Goal: Information Seeking & Learning: Learn about a topic

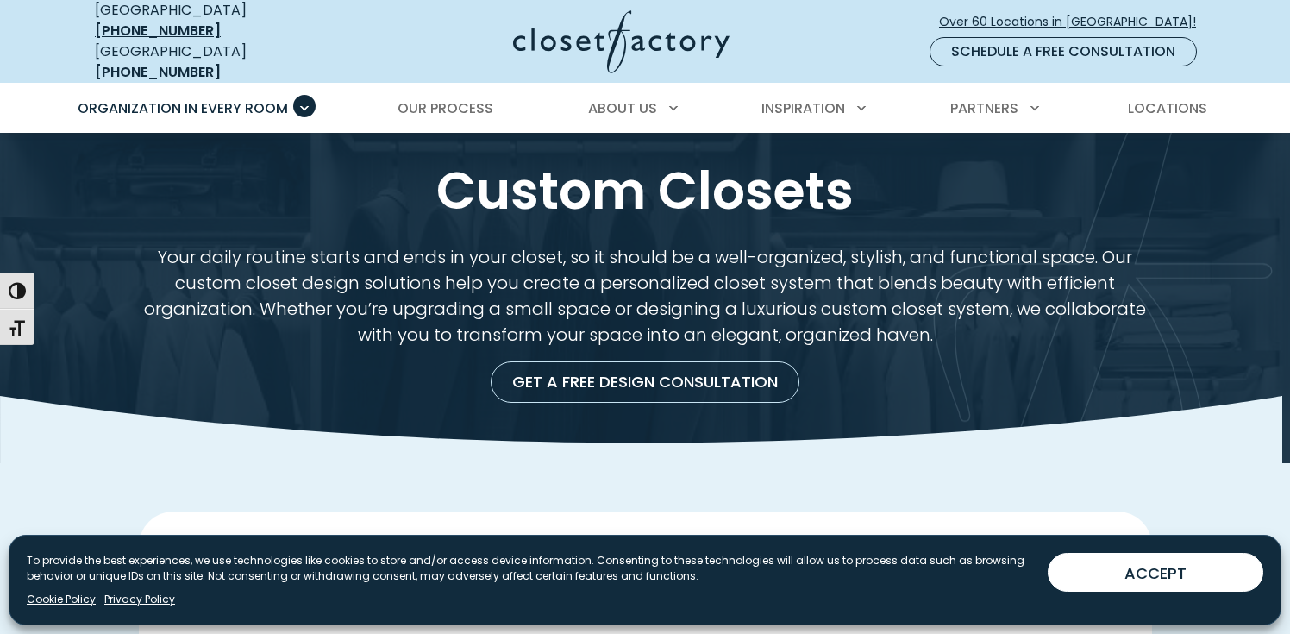
scroll to position [29, 0]
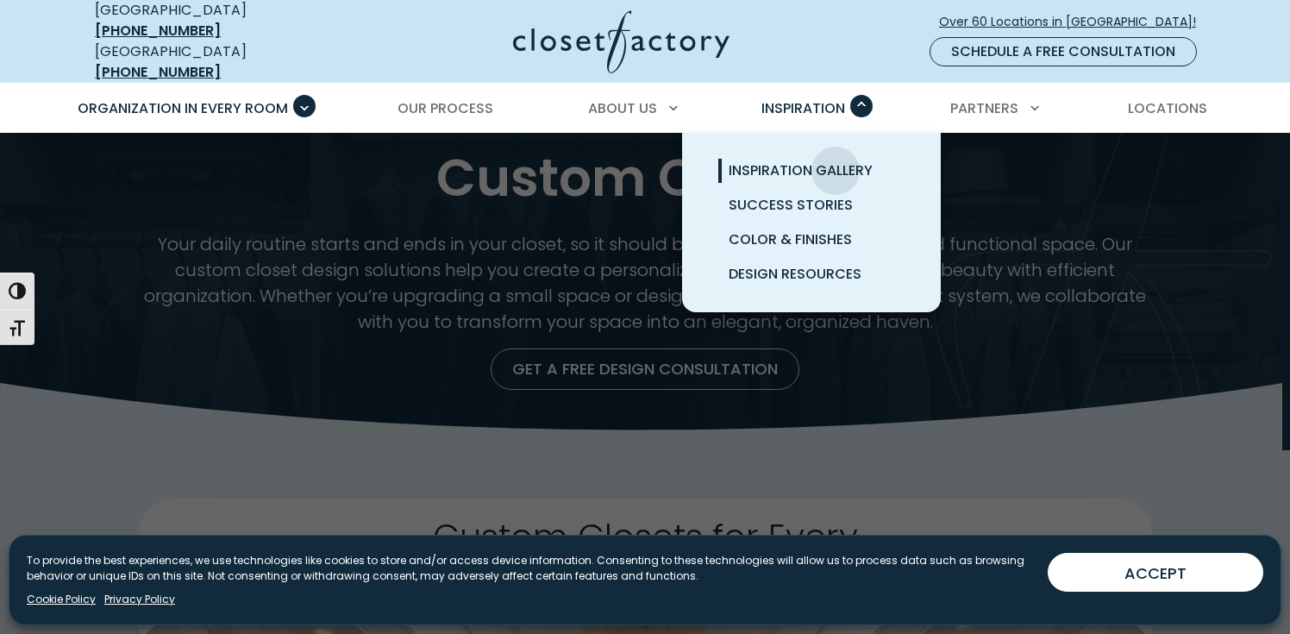
click at [836, 160] on span "Inspiration Gallery" at bounding box center [801, 170] width 144 height 20
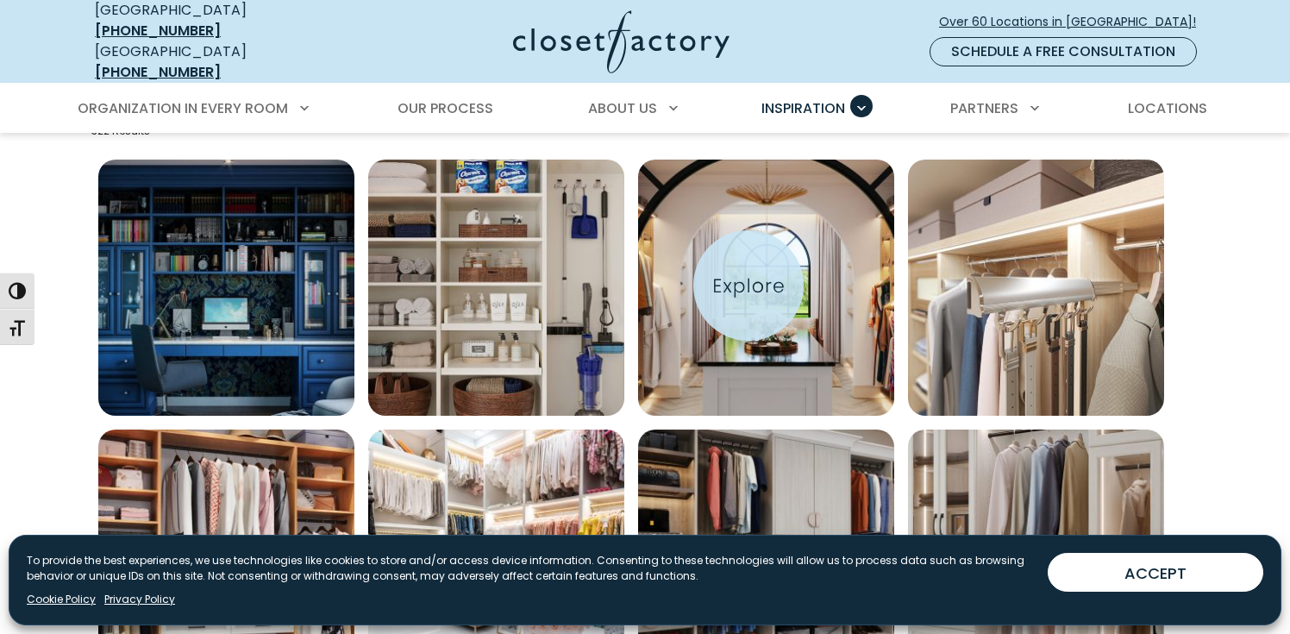
scroll to position [575, 0]
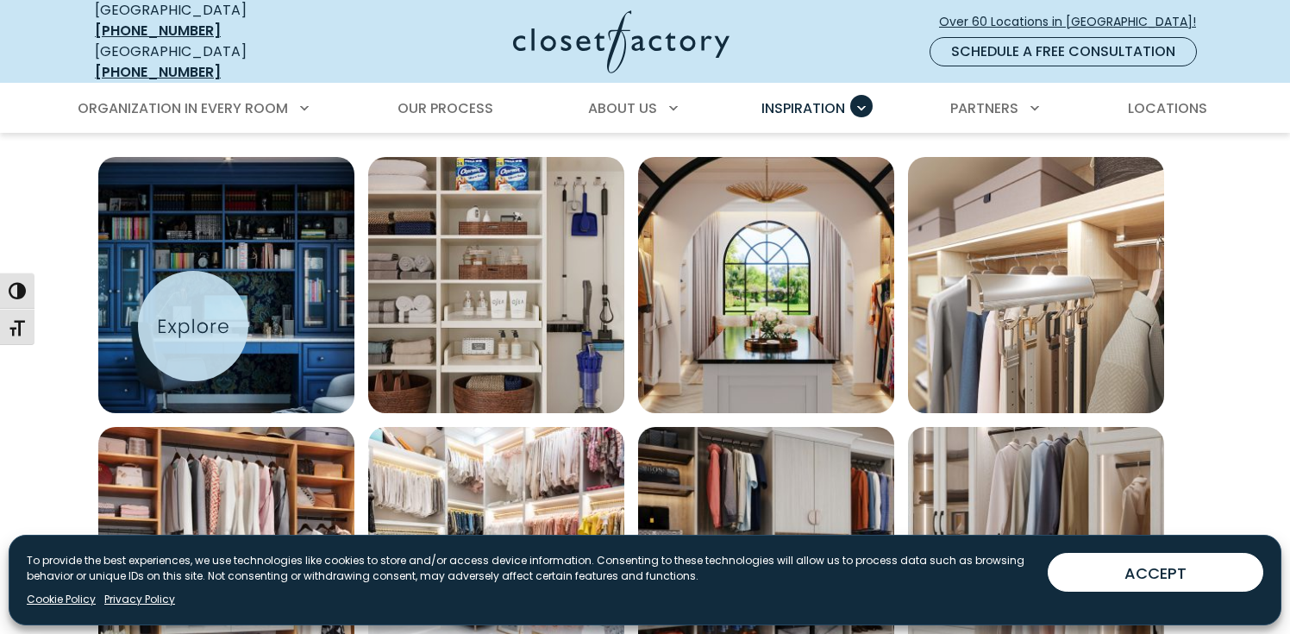
click at [193, 326] on img "Open inspiration gallery to preview enlarged image" at bounding box center [226, 285] width 256 height 256
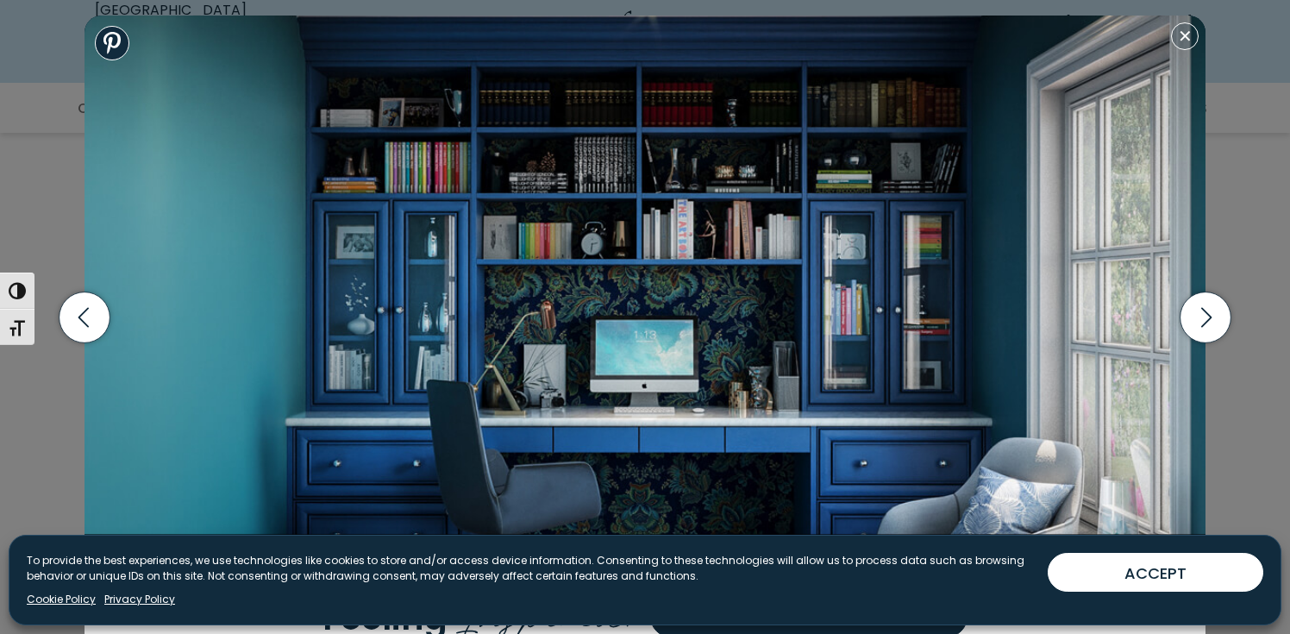
scroll to position [1109, 0]
click at [1211, 321] on icon "button" at bounding box center [1206, 316] width 51 height 51
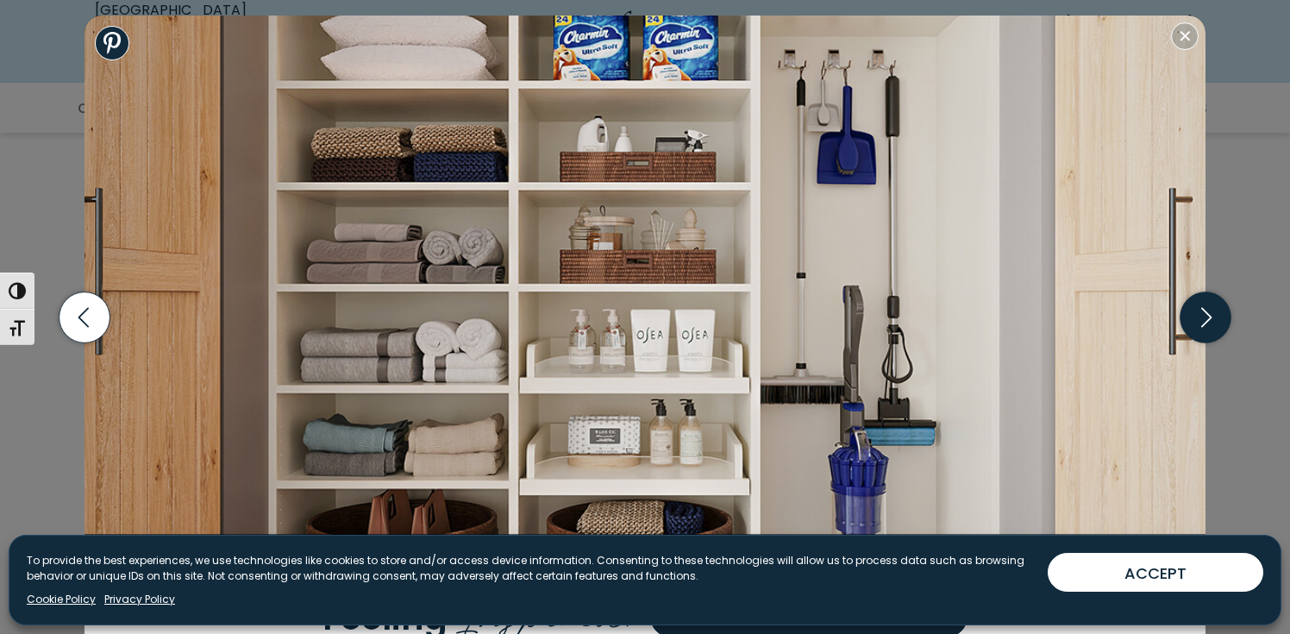
click at [1211, 321] on icon "button" at bounding box center [1206, 316] width 51 height 51
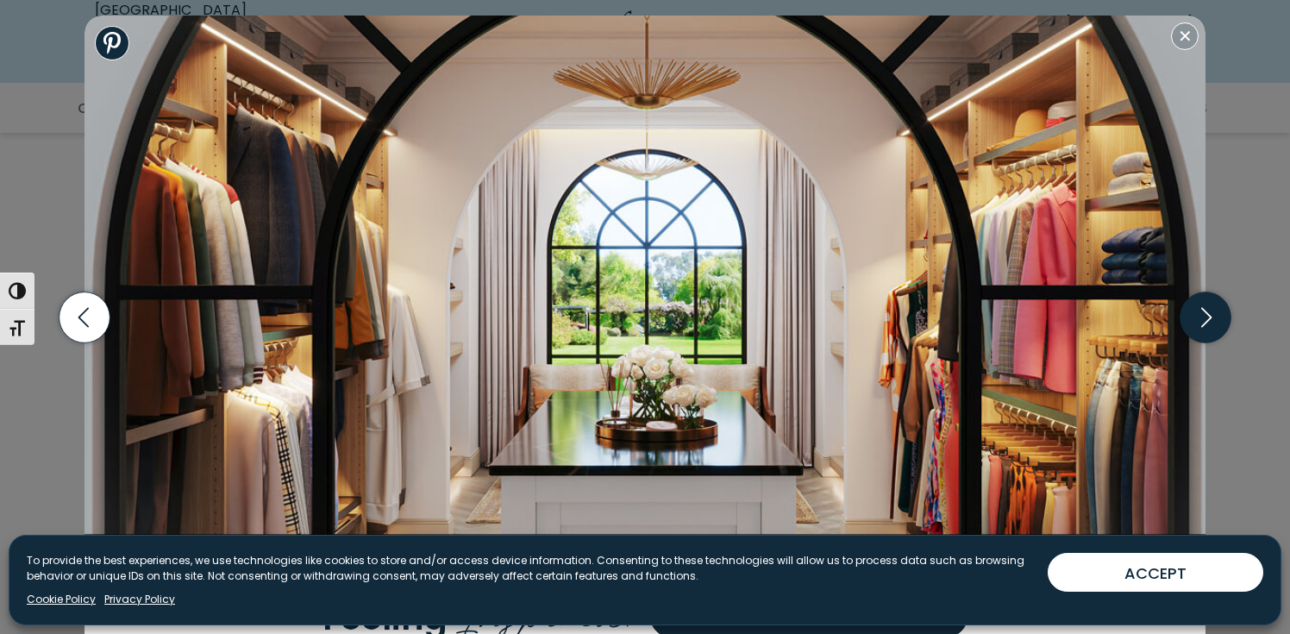
click at [1211, 321] on icon "button" at bounding box center [1206, 316] width 51 height 51
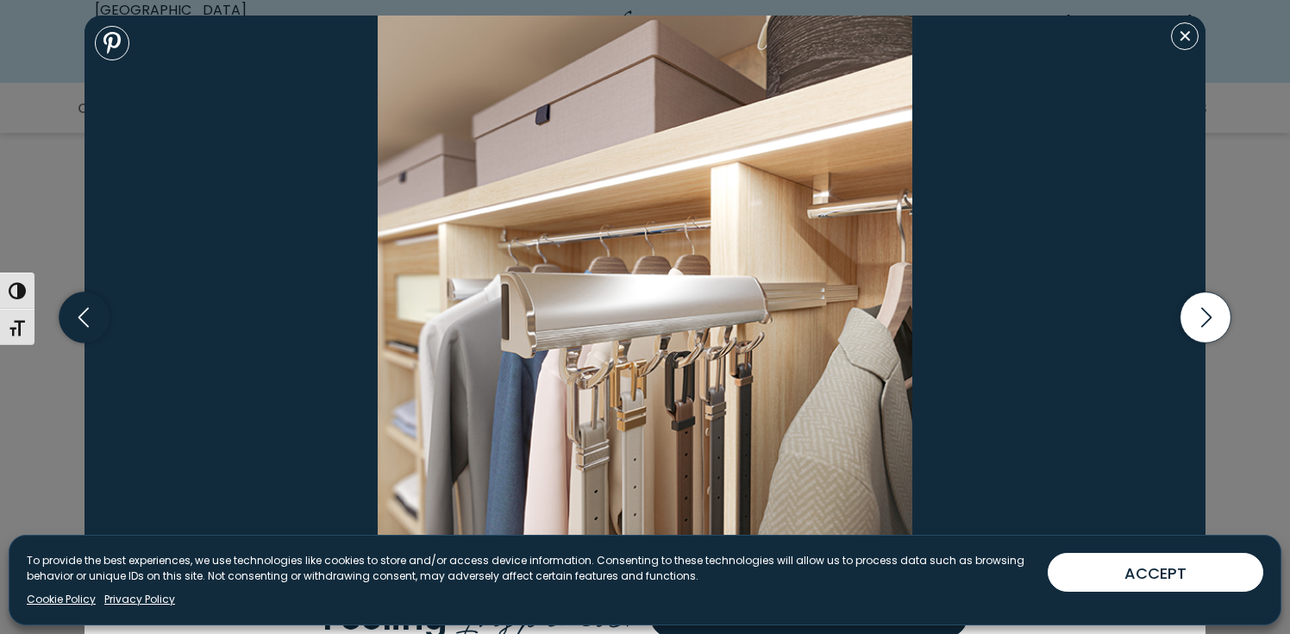
click at [93, 329] on icon "button" at bounding box center [85, 316] width 51 height 51
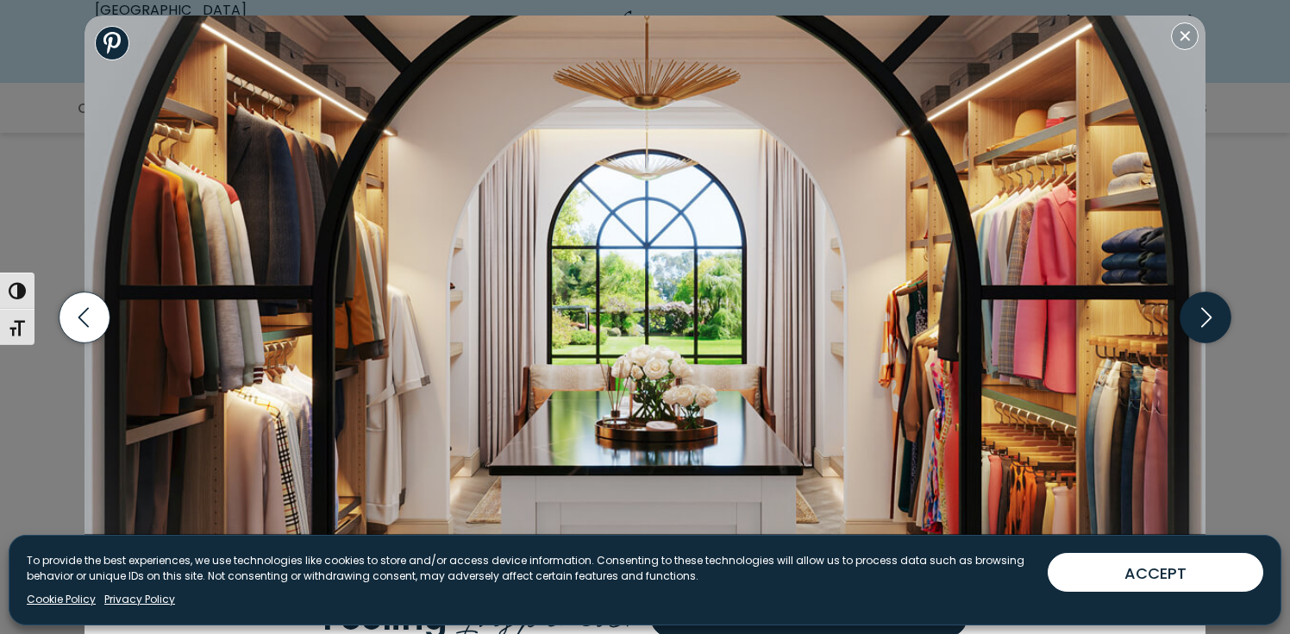
click at [1204, 320] on icon "button" at bounding box center [1206, 316] width 51 height 51
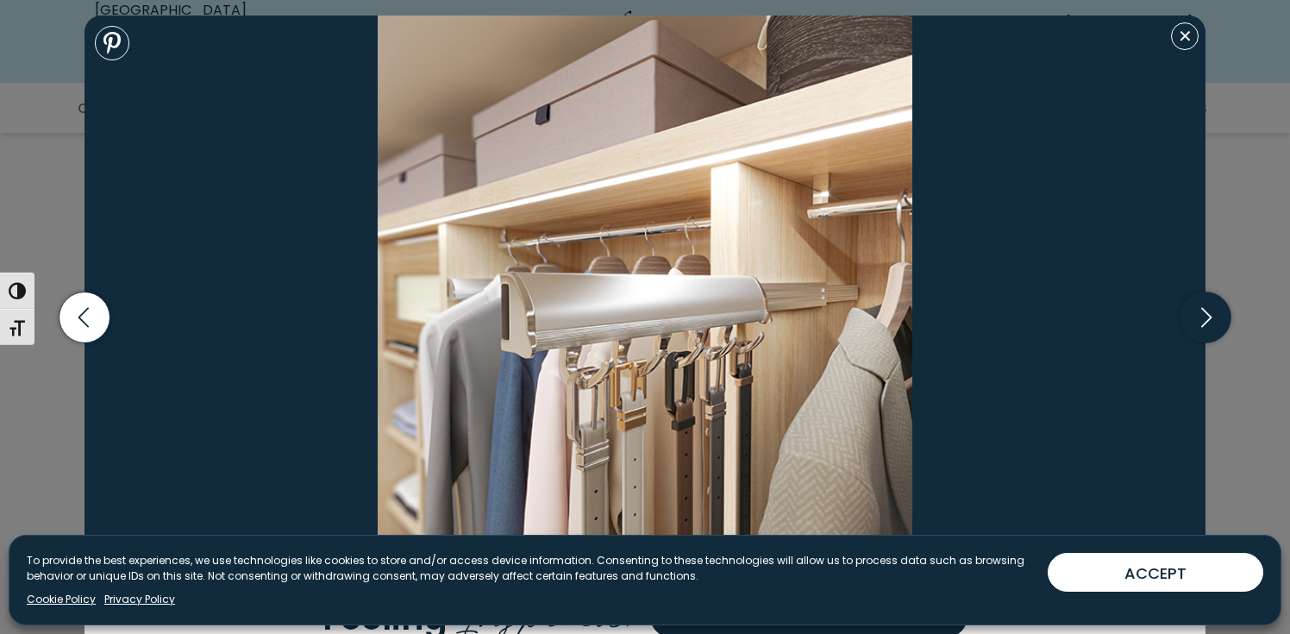
click at [1204, 320] on icon "button" at bounding box center [1206, 316] width 51 height 51
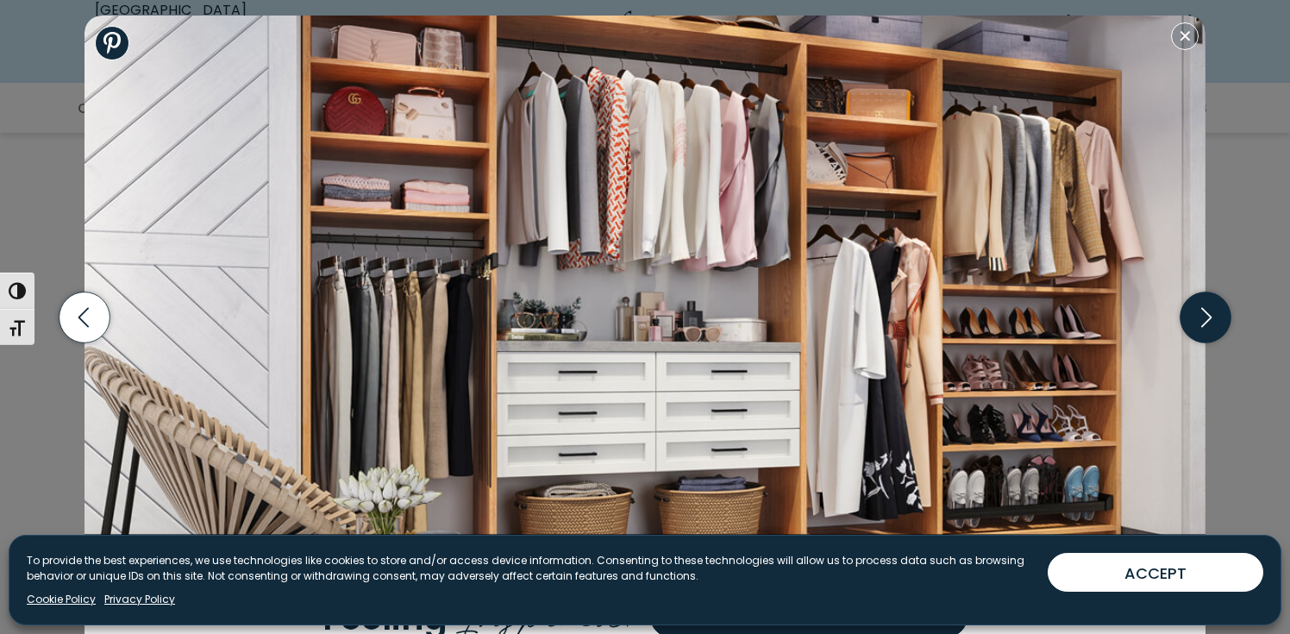
click at [1204, 320] on icon "button" at bounding box center [1206, 316] width 51 height 51
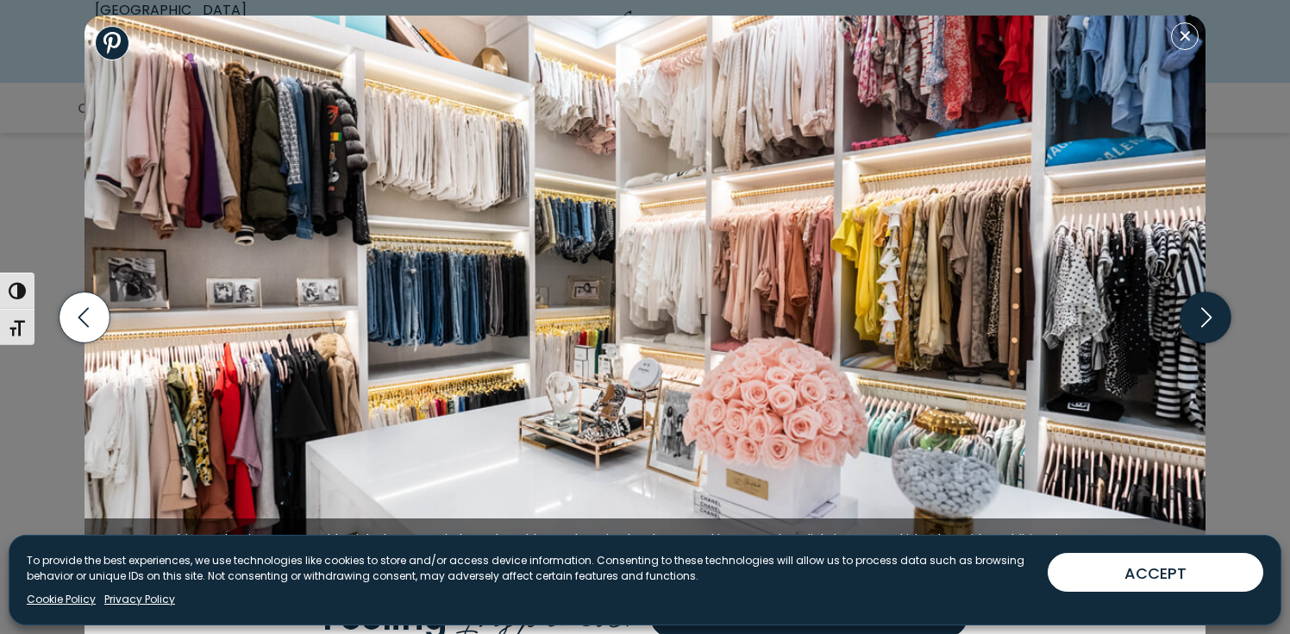
click at [1204, 320] on icon "button" at bounding box center [1206, 316] width 51 height 51
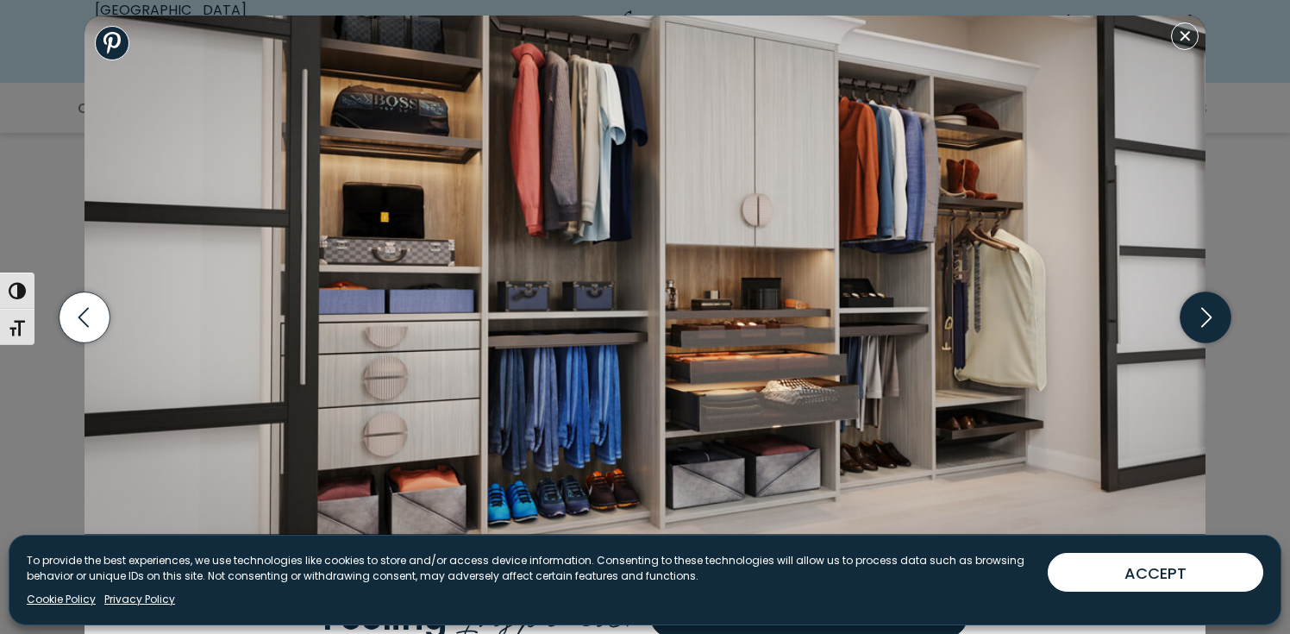
click at [1204, 320] on icon "button" at bounding box center [1206, 316] width 51 height 51
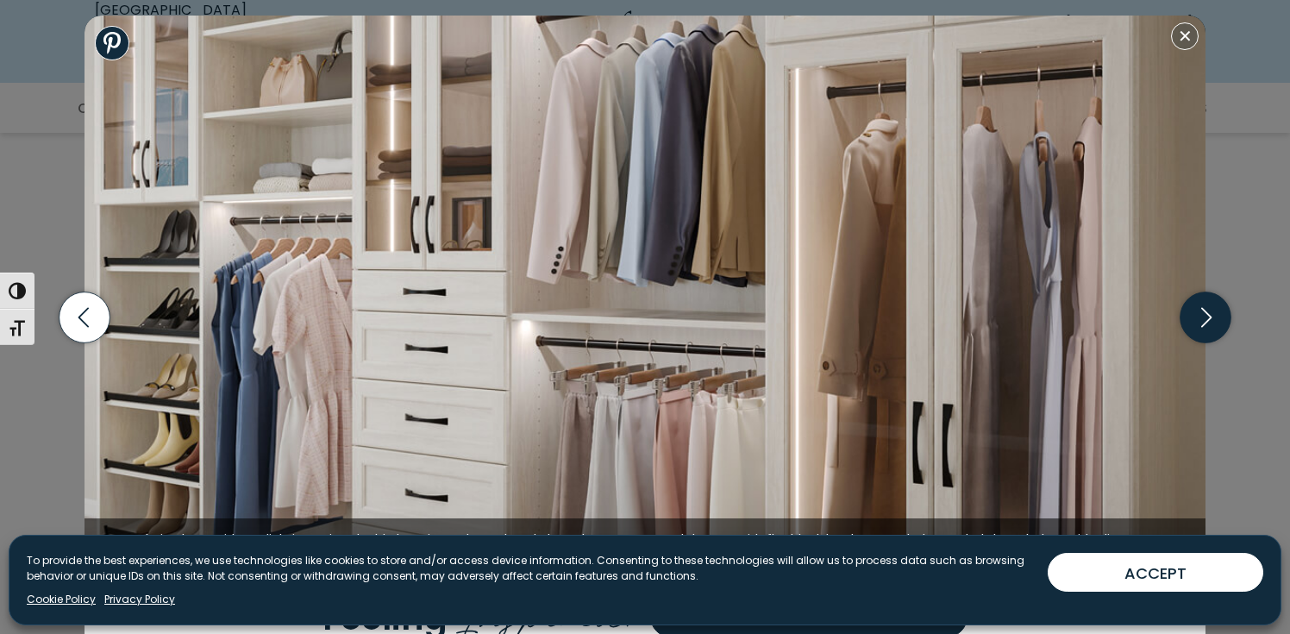
click at [1204, 320] on icon "button" at bounding box center [1206, 316] width 51 height 51
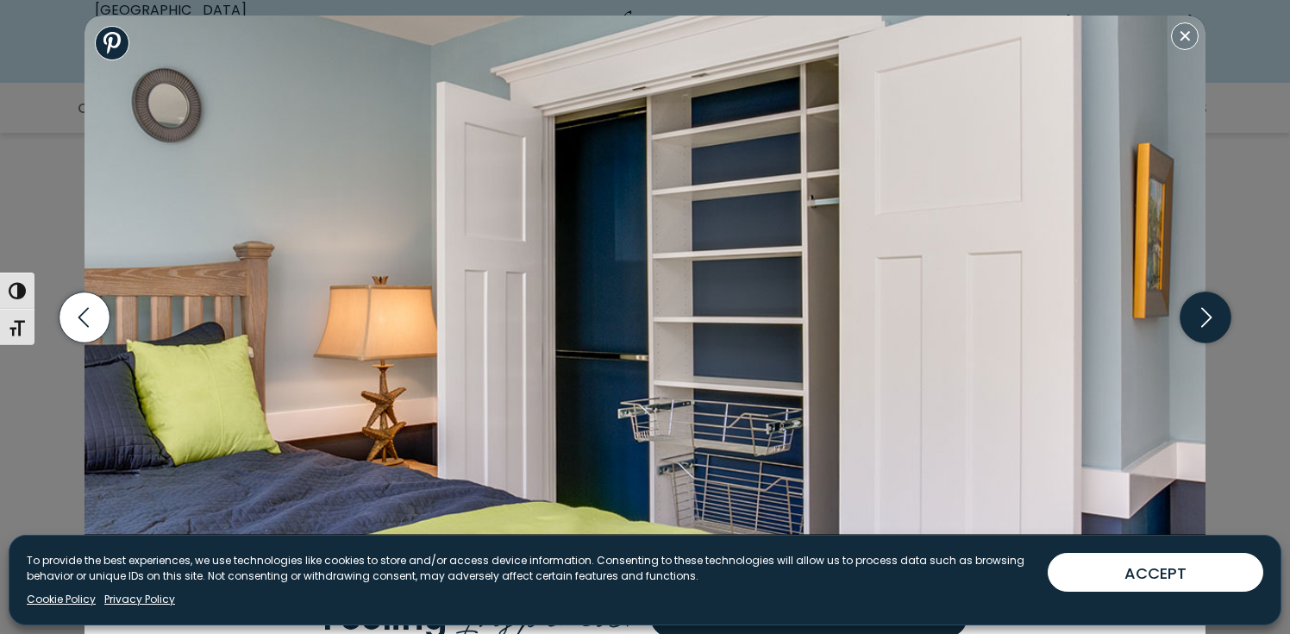
click at [1204, 320] on icon "button" at bounding box center [1206, 316] width 51 height 51
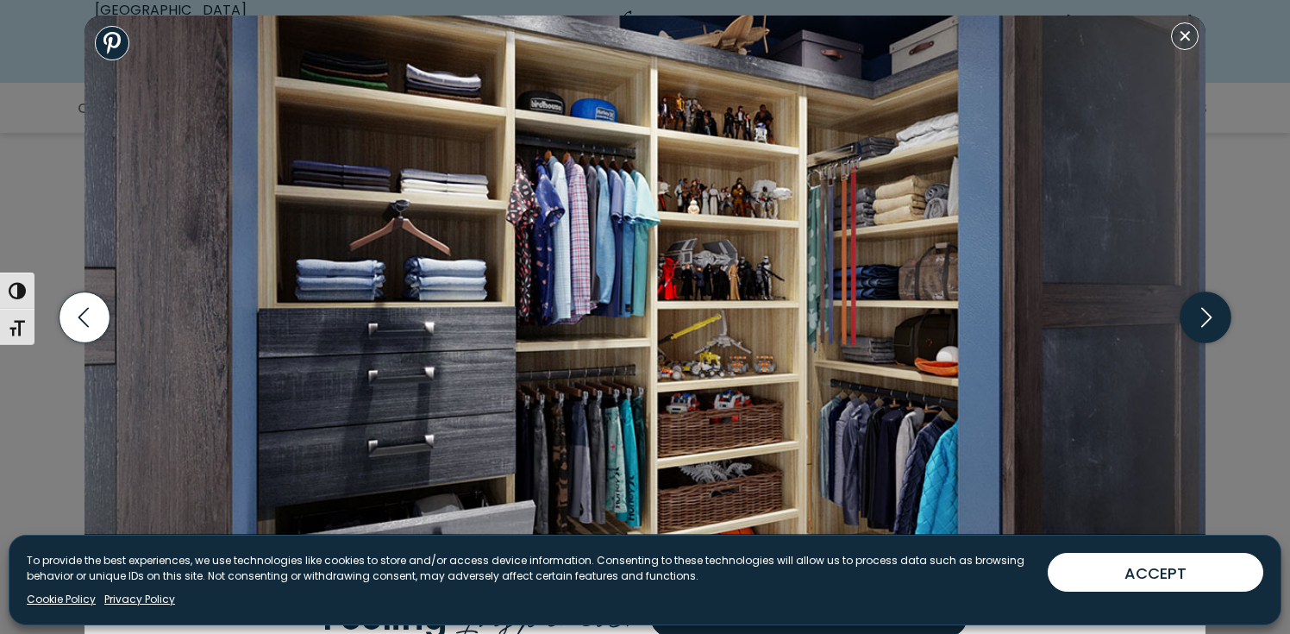
click at [1212, 313] on icon "button" at bounding box center [1206, 316] width 51 height 51
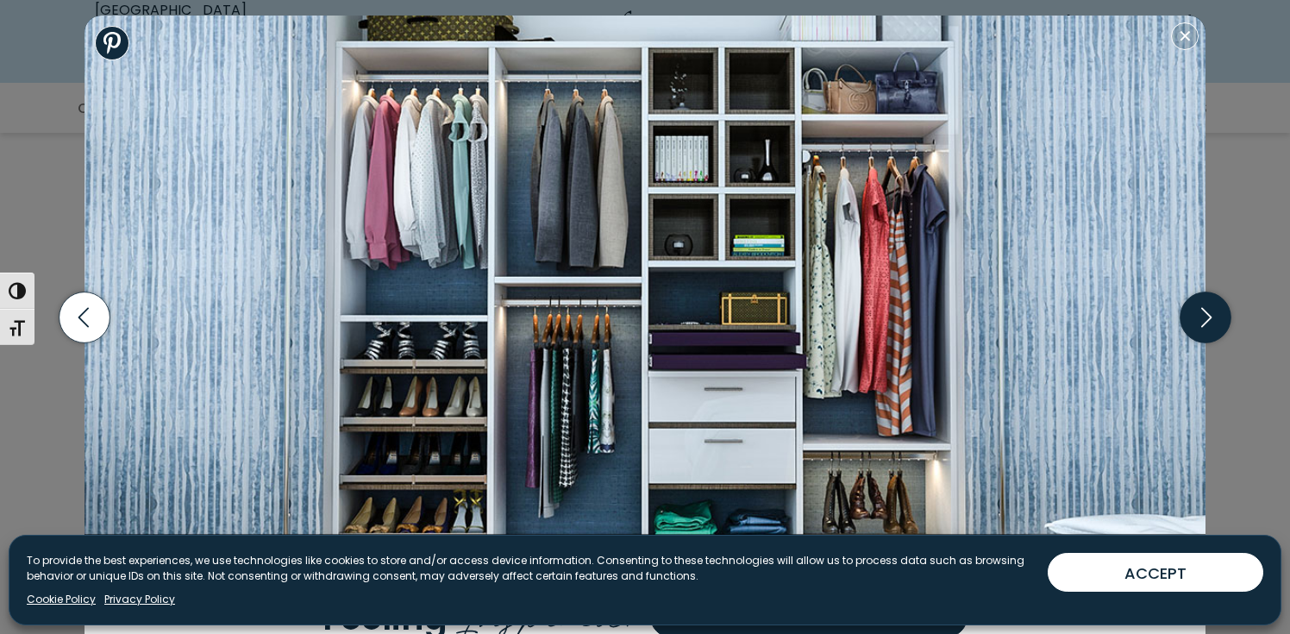
click at [1212, 313] on icon "button" at bounding box center [1206, 316] width 51 height 51
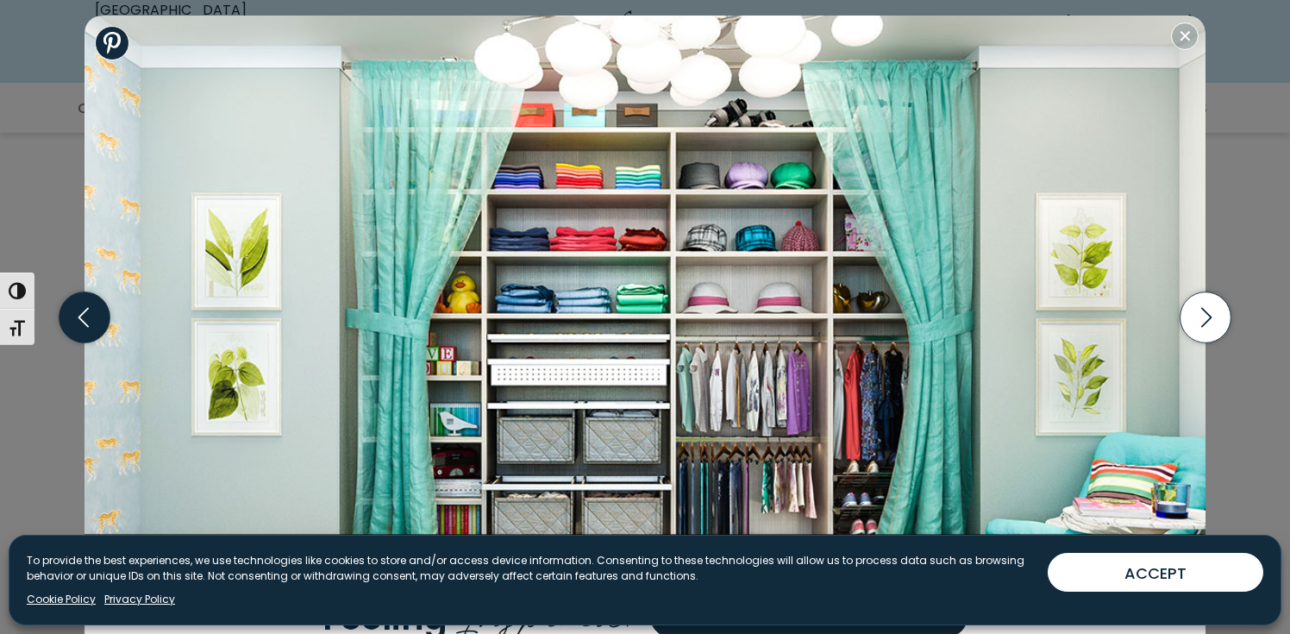
click at [96, 316] on icon "button" at bounding box center [85, 316] width 51 height 51
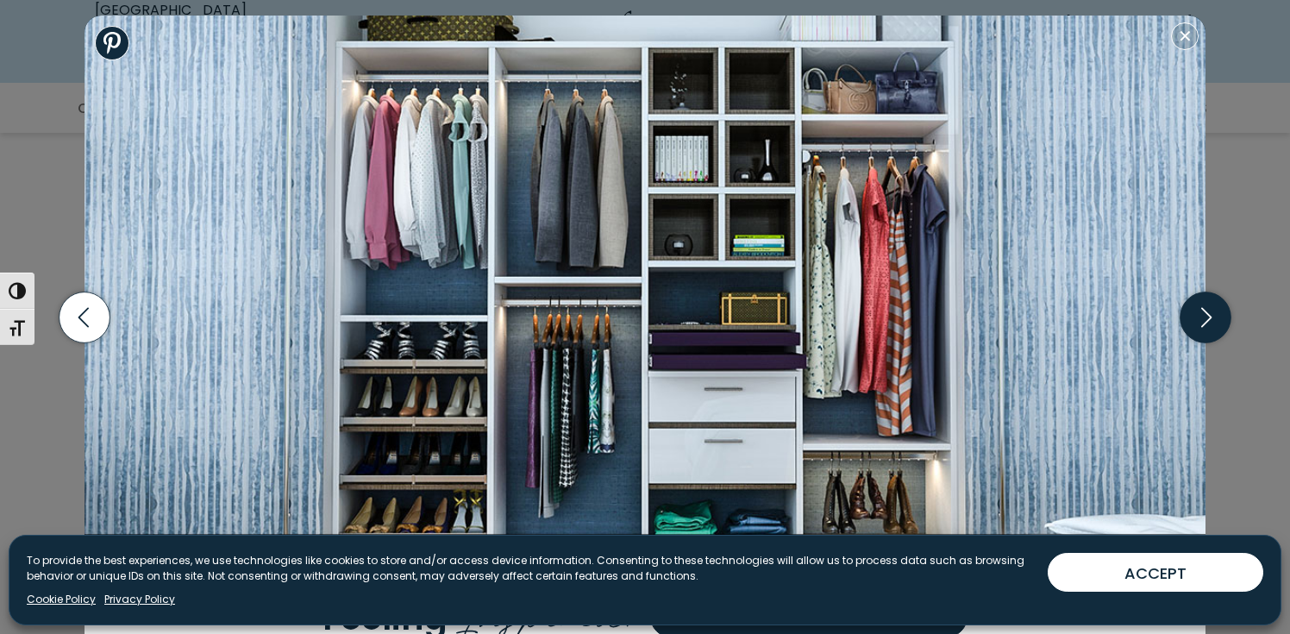
click at [1200, 325] on icon "button" at bounding box center [1206, 316] width 51 height 51
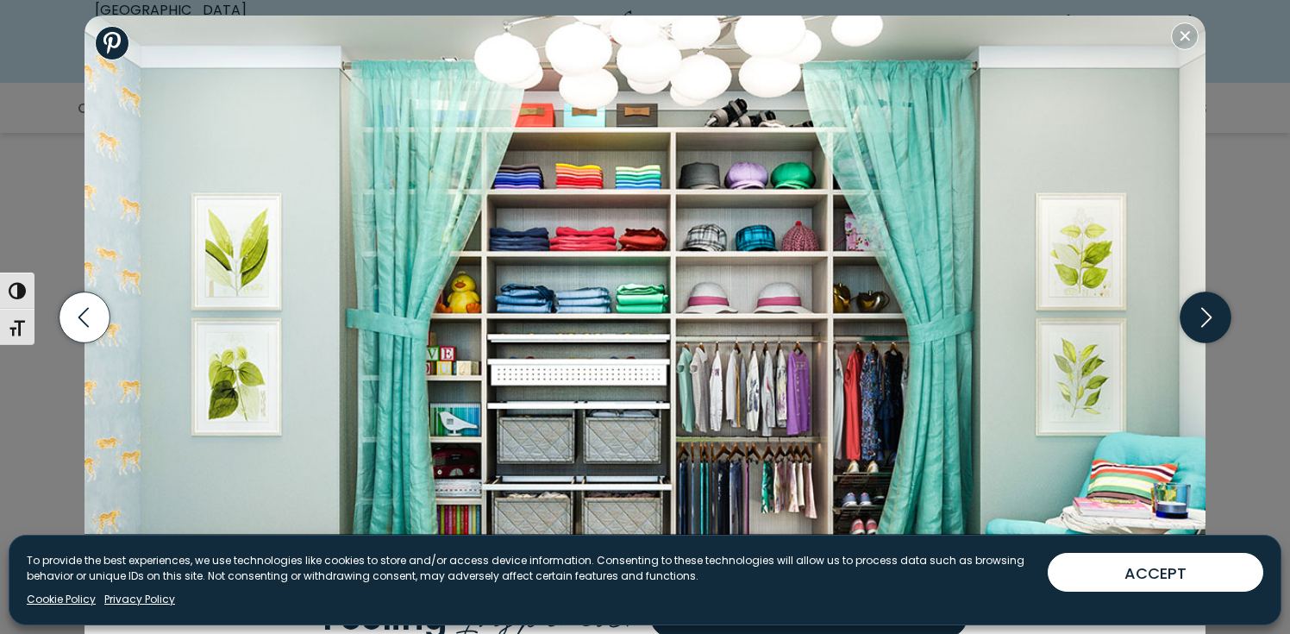
click at [1200, 325] on icon "button" at bounding box center [1206, 316] width 51 height 51
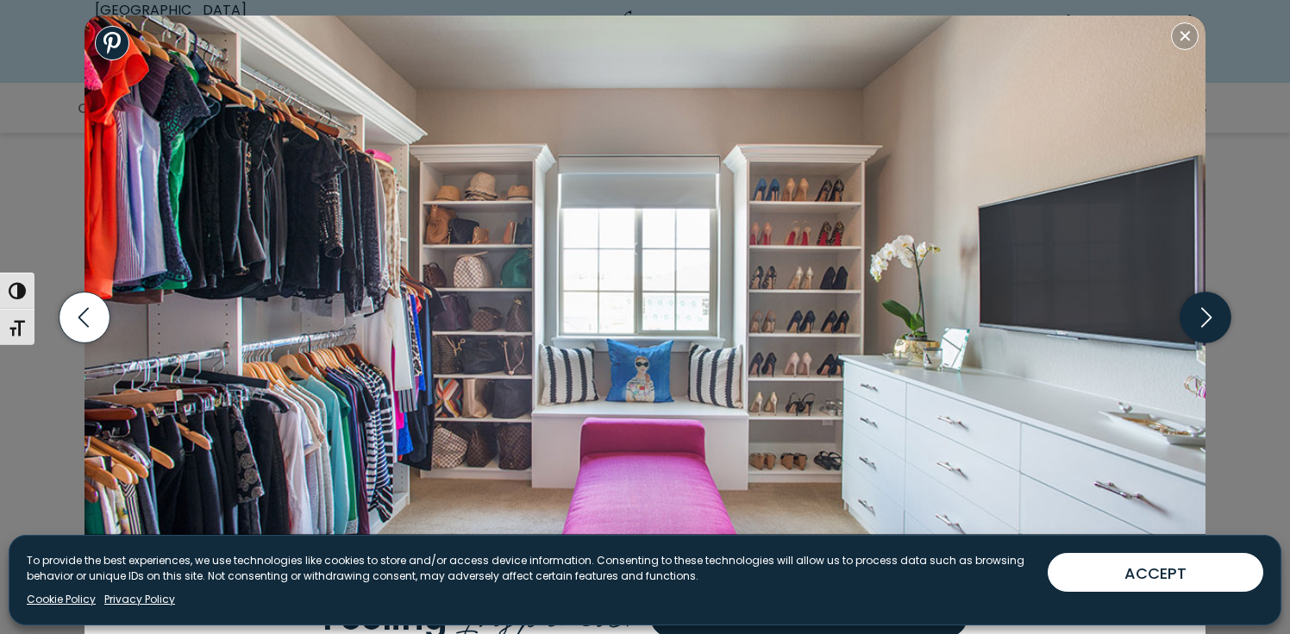
click at [1200, 323] on icon "button" at bounding box center [1206, 316] width 51 height 51
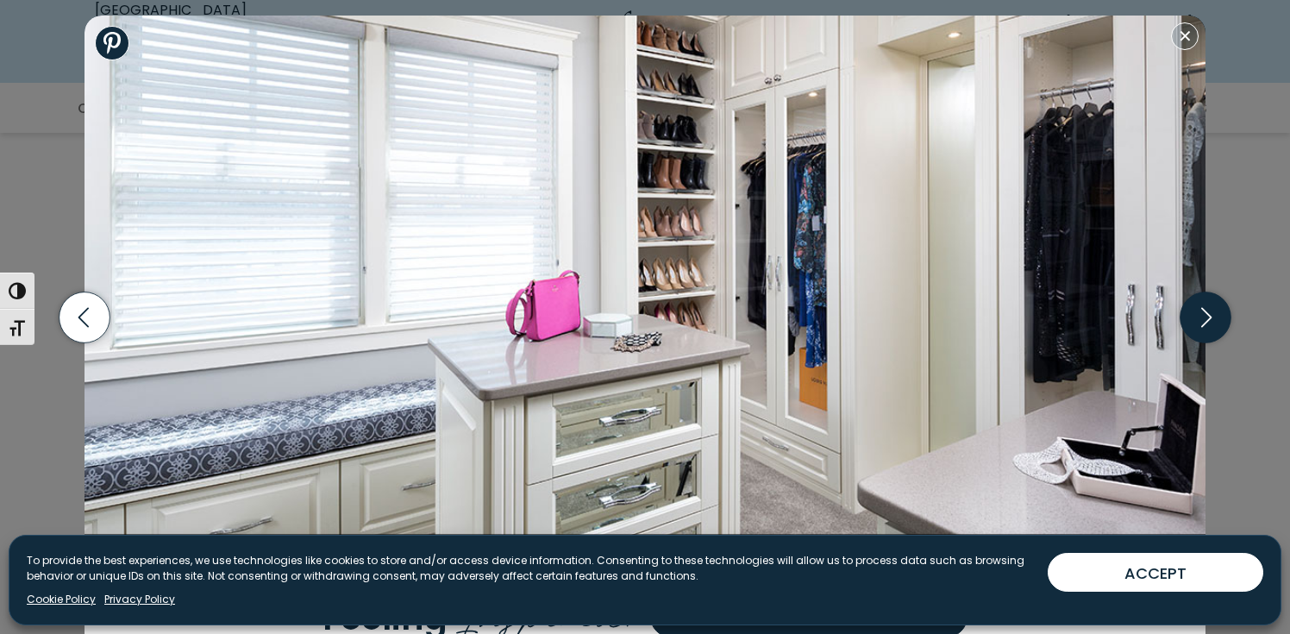
click at [1200, 323] on icon "button" at bounding box center [1206, 316] width 51 height 51
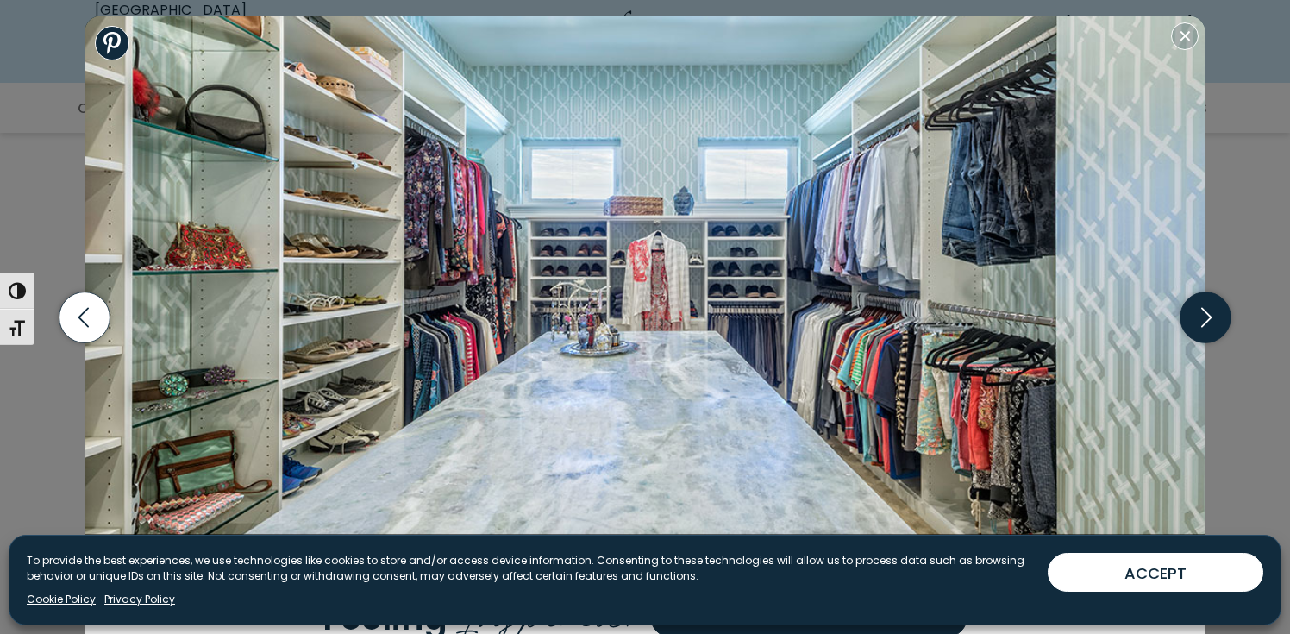
click at [1200, 323] on icon "button" at bounding box center [1206, 316] width 51 height 51
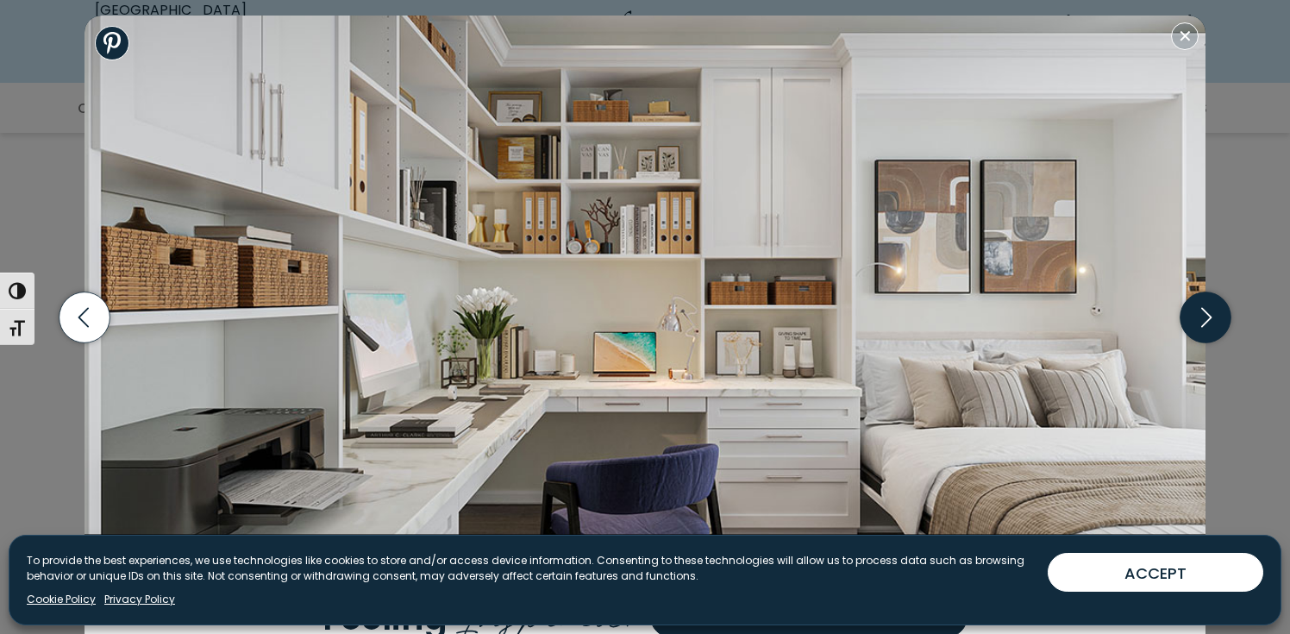
click at [1200, 323] on icon "button" at bounding box center [1206, 316] width 51 height 51
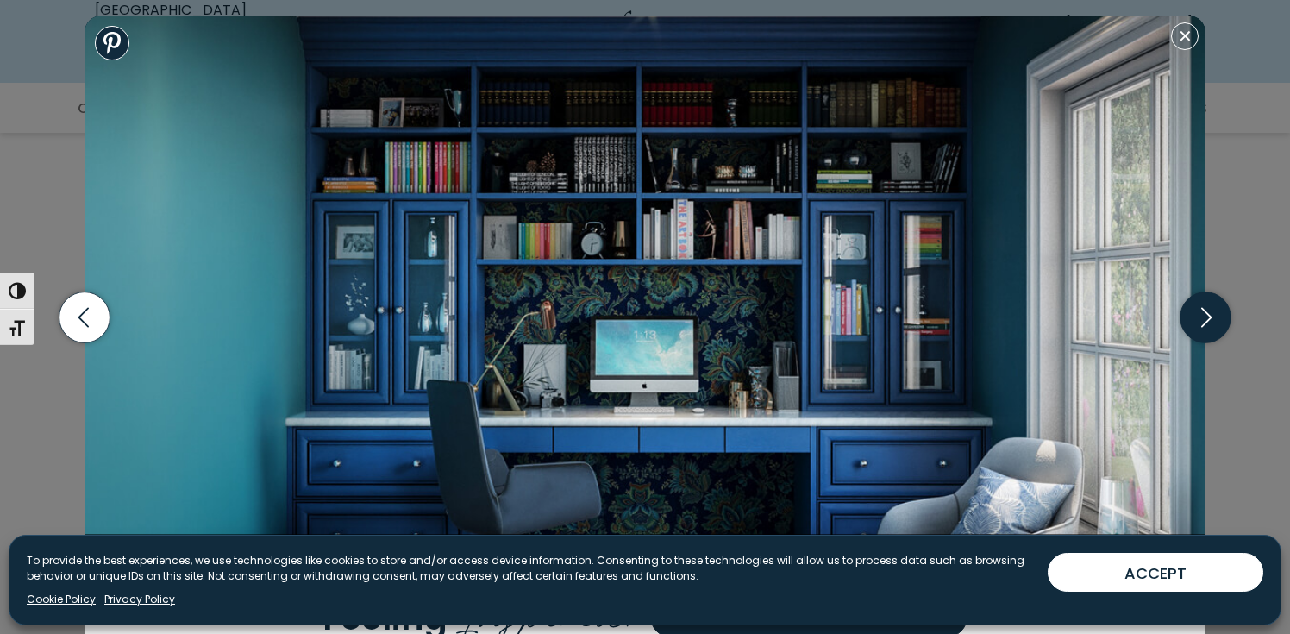
click at [1200, 323] on icon "button" at bounding box center [1206, 316] width 51 height 51
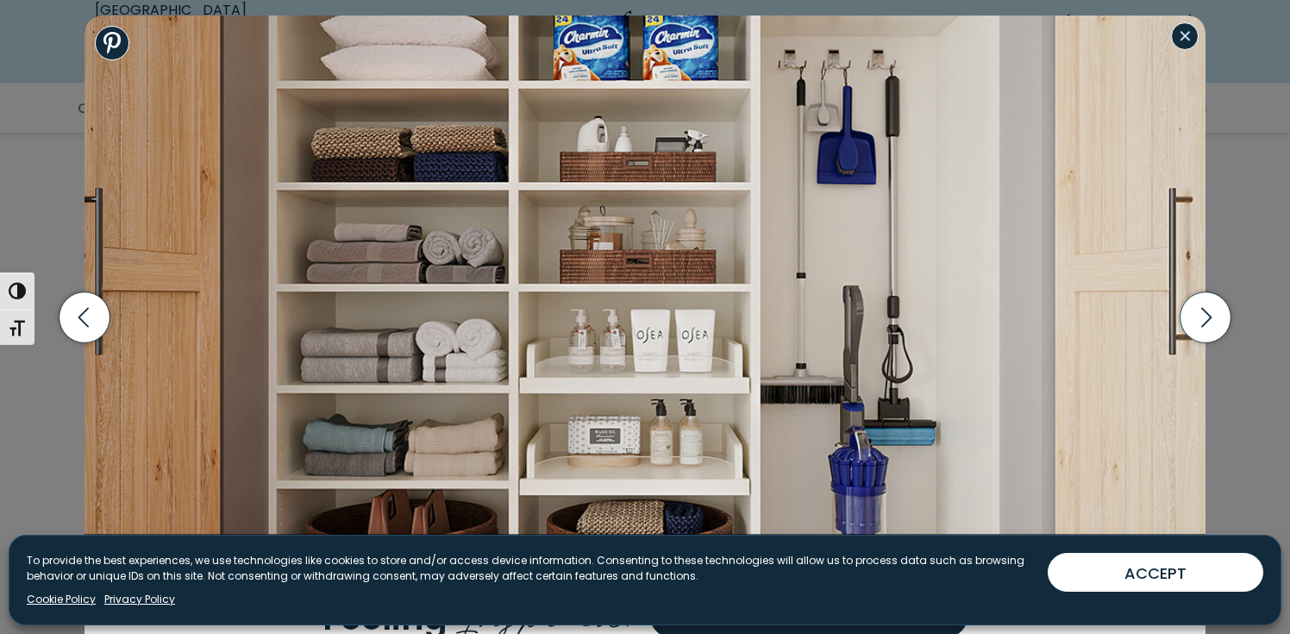
click at [1189, 43] on button "Close modal" at bounding box center [1185, 36] width 28 height 28
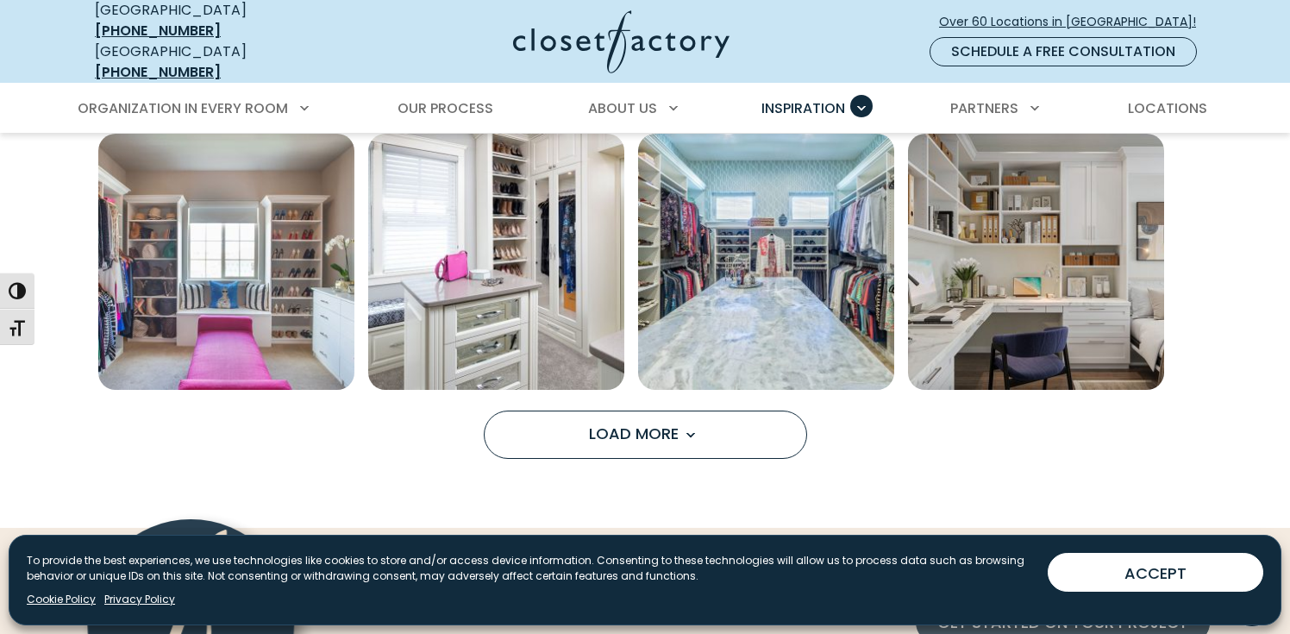
scroll to position [1370, 0]
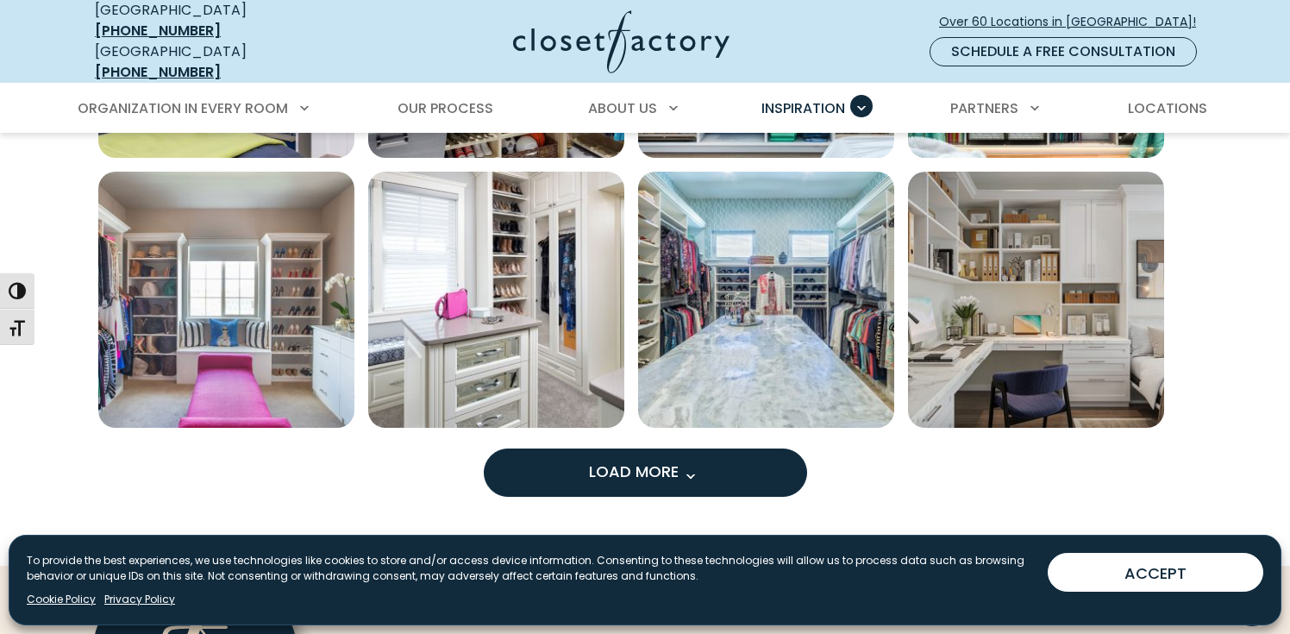
click at [591, 473] on button "Load More" at bounding box center [645, 472] width 323 height 48
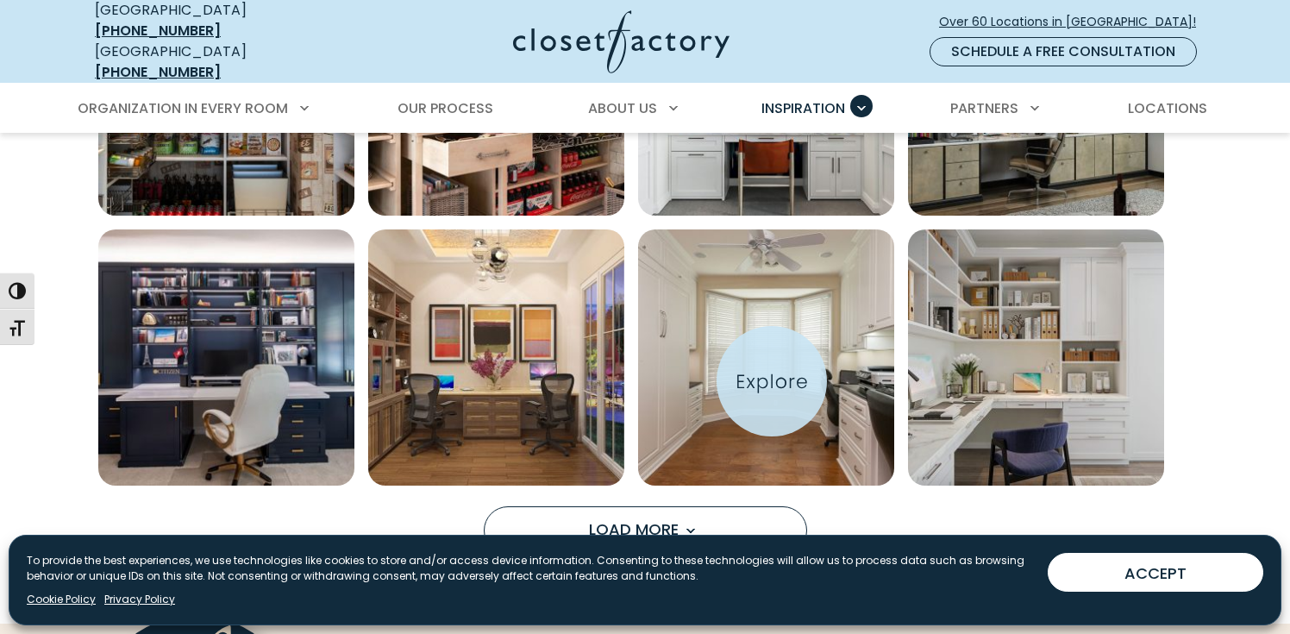
scroll to position [2394, 0]
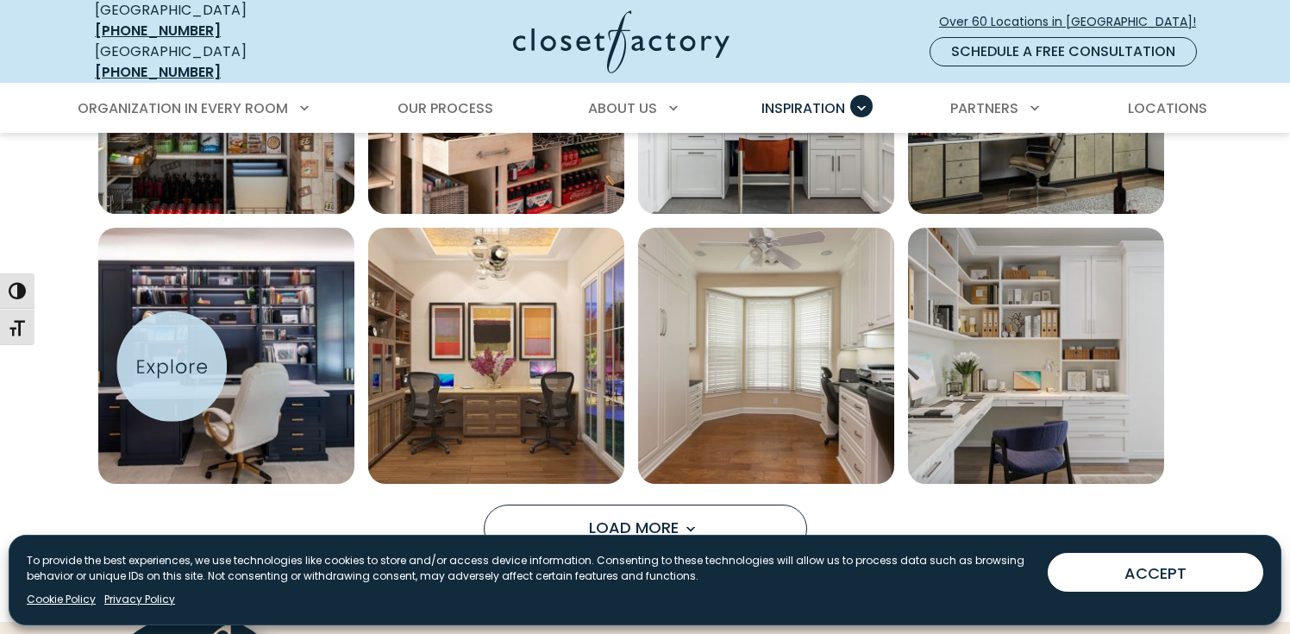
click at [176, 367] on img "Open inspiration gallery to preview enlarged image" at bounding box center [226, 356] width 256 height 256
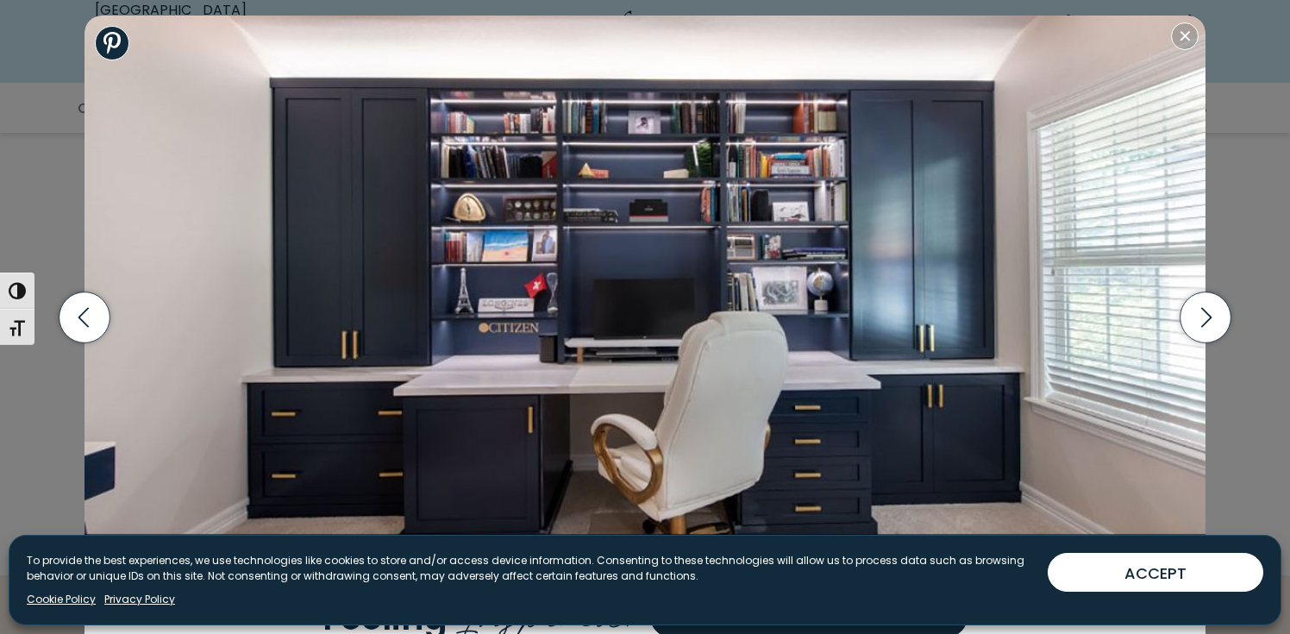
scroll to position [2453, 0]
click at [705, 334] on img at bounding box center [645, 296] width 1121 height 561
click at [1200, 318] on icon "button" at bounding box center [1206, 316] width 51 height 51
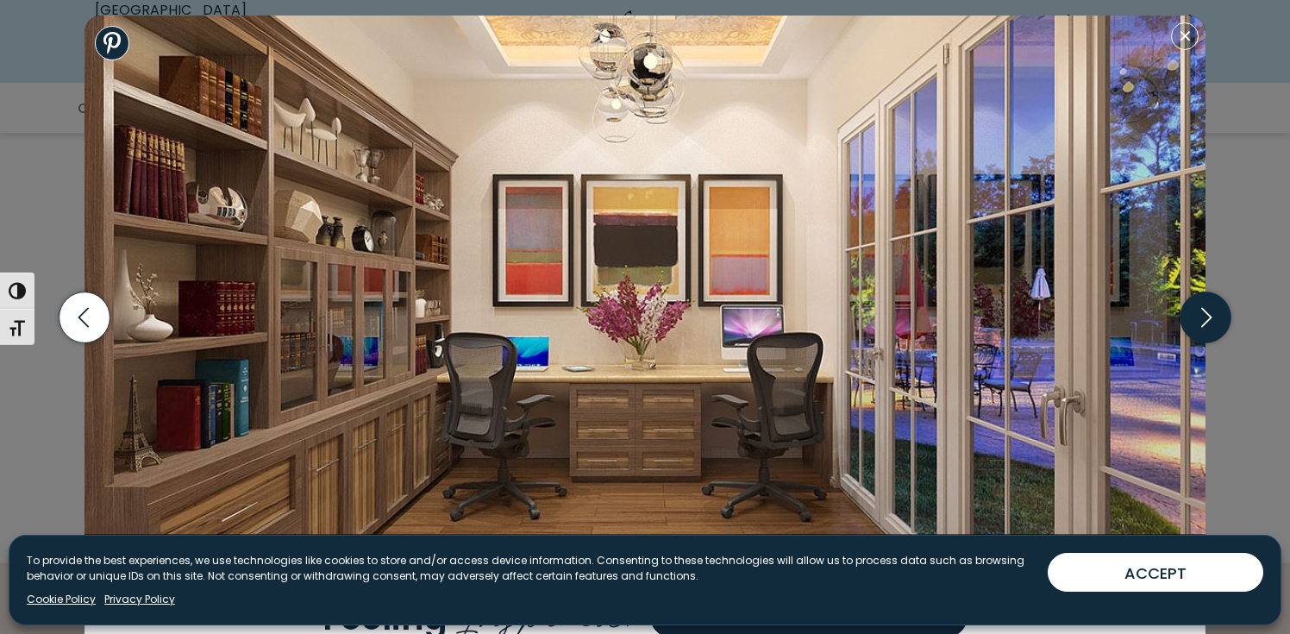
click at [1200, 318] on icon "button" at bounding box center [1206, 316] width 51 height 51
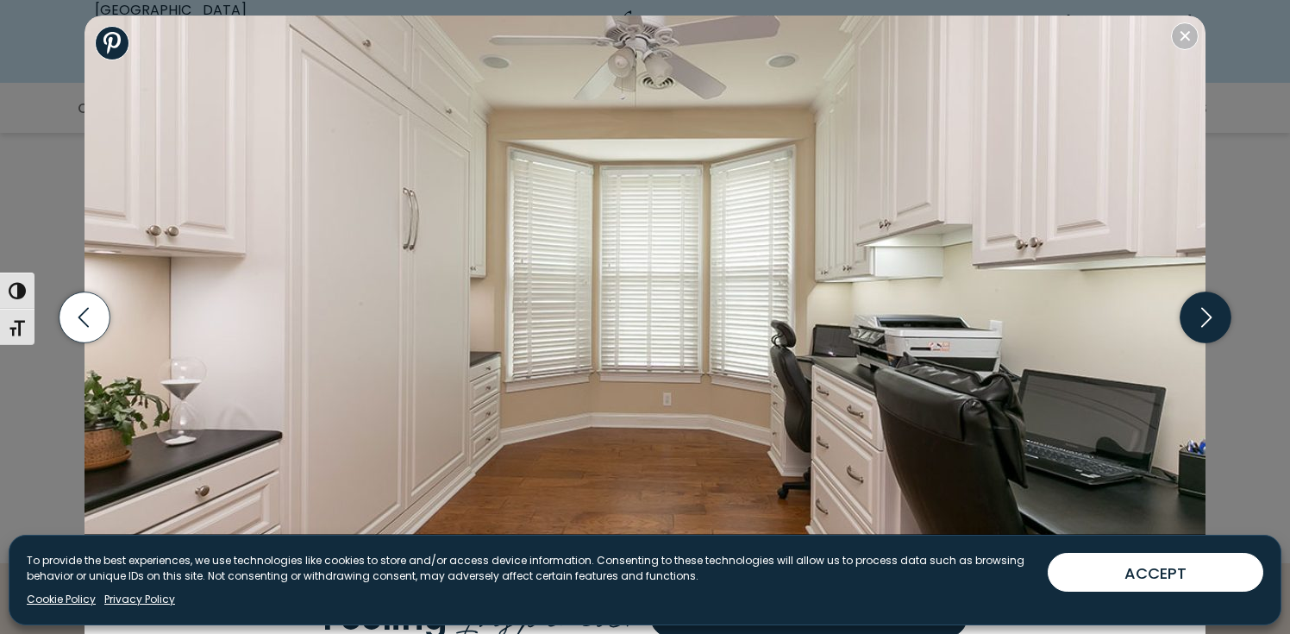
click at [1200, 318] on icon "button" at bounding box center [1206, 316] width 51 height 51
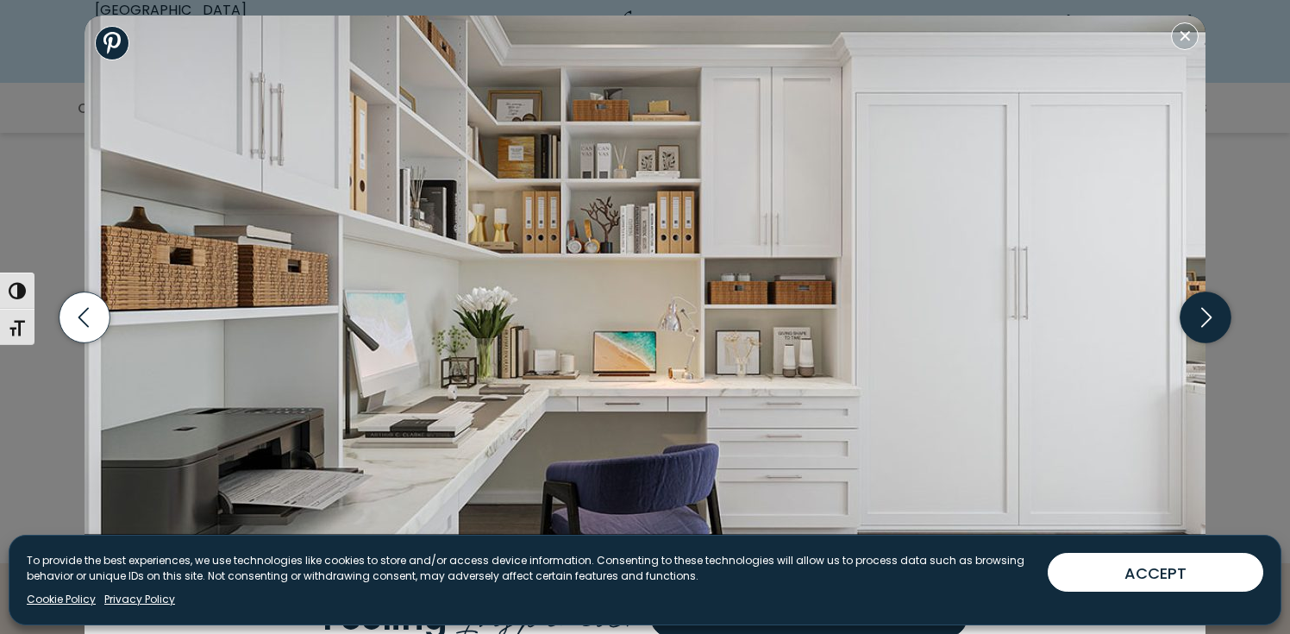
click at [1200, 318] on icon "button" at bounding box center [1206, 316] width 51 height 51
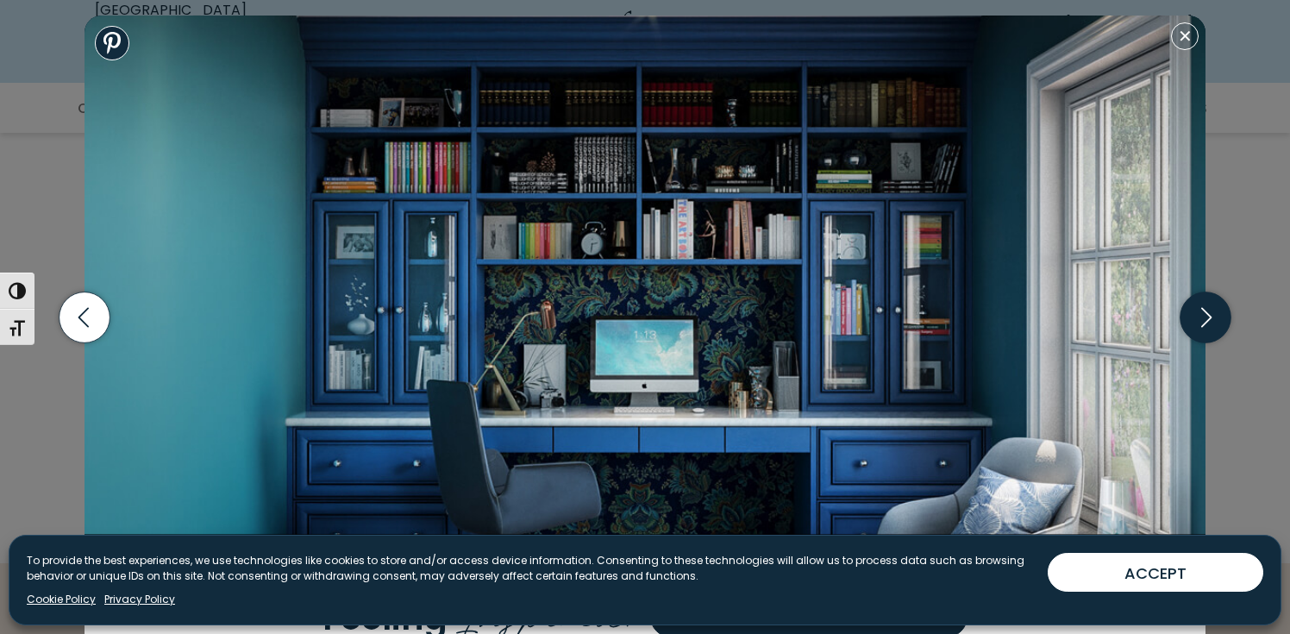
click at [1200, 318] on icon "button" at bounding box center [1206, 316] width 51 height 51
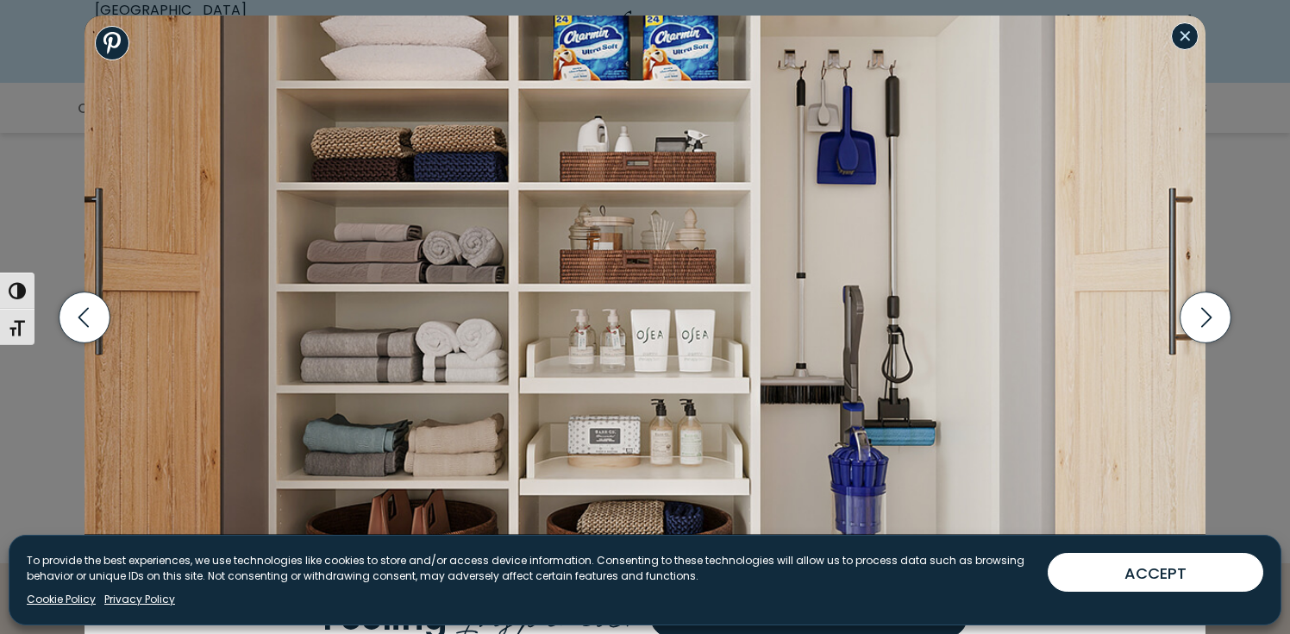
click at [1187, 39] on button "Close modal" at bounding box center [1185, 36] width 28 height 28
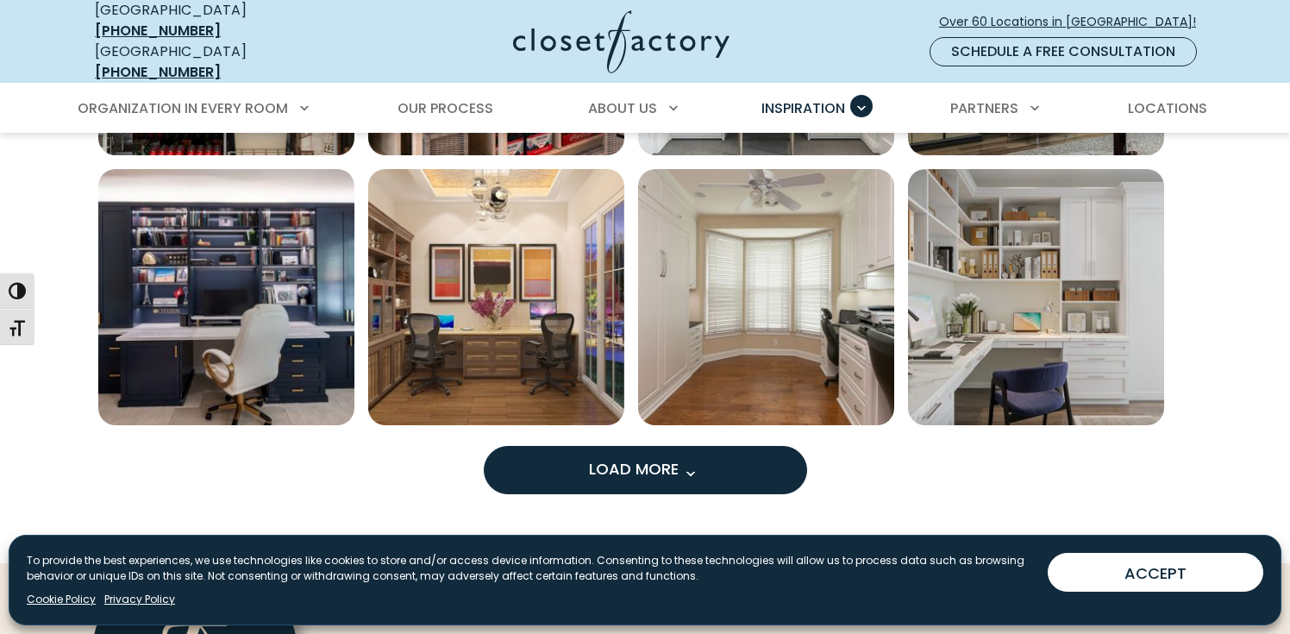
click at [617, 458] on span "Load More" at bounding box center [645, 469] width 112 height 22
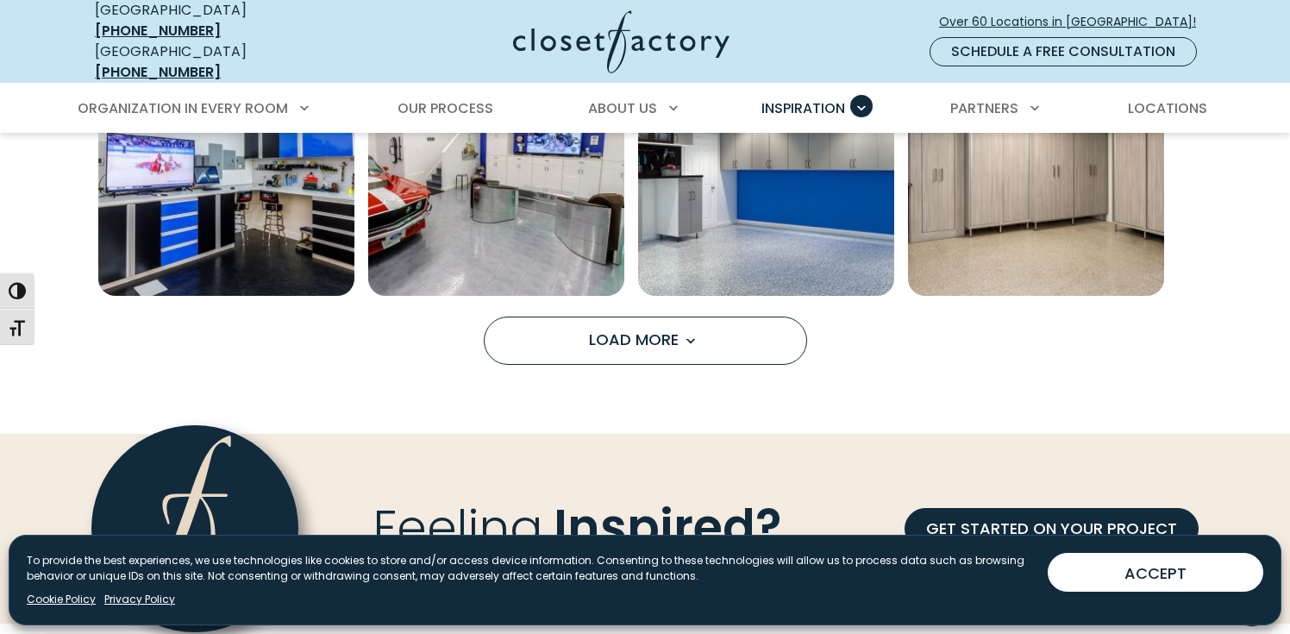
scroll to position [3660, 0]
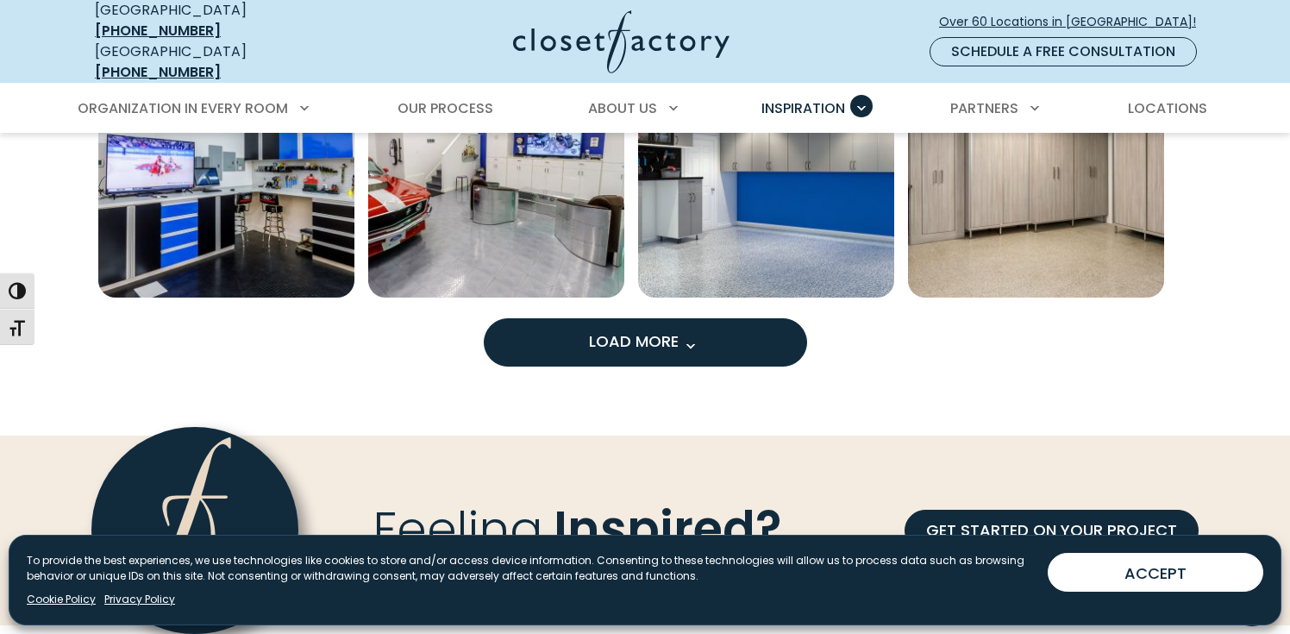
click at [620, 318] on button "Load More" at bounding box center [645, 342] width 323 height 48
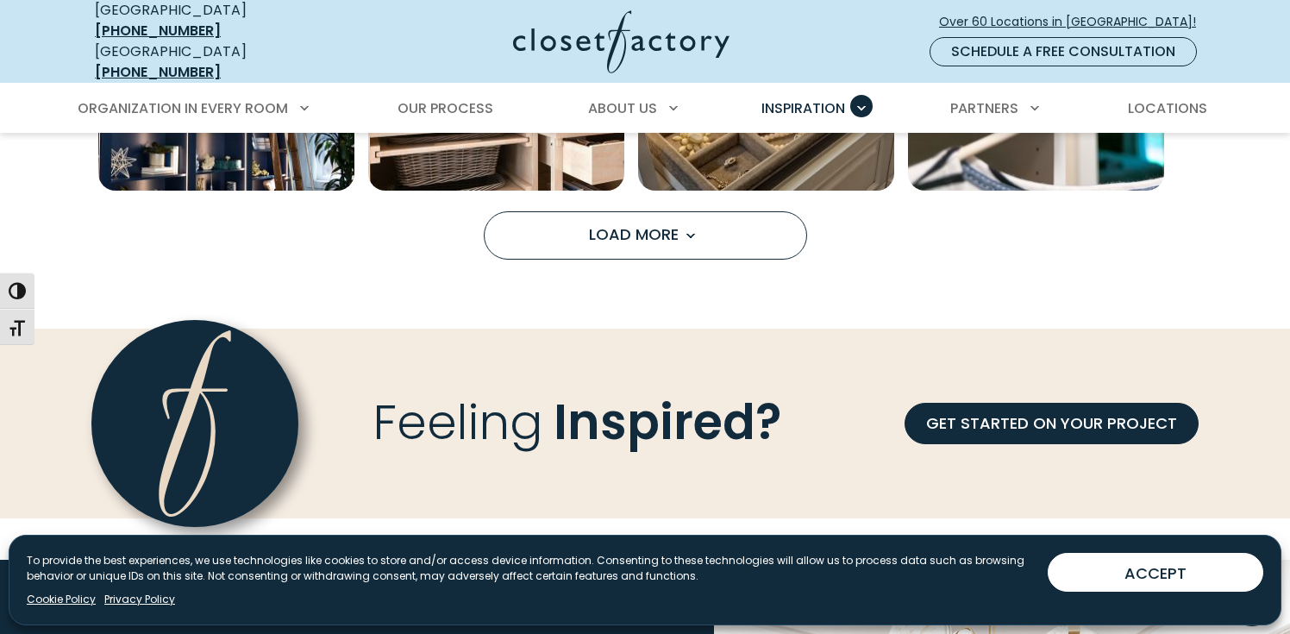
scroll to position [4834, 0]
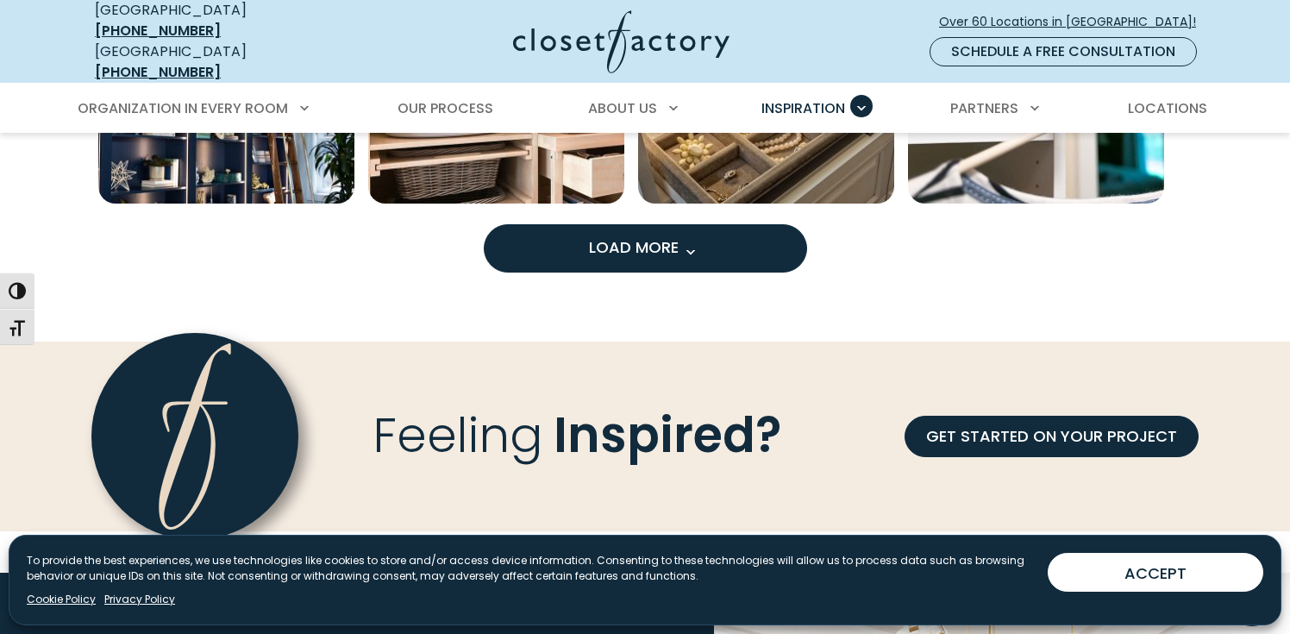
click at [632, 250] on button "Load More" at bounding box center [645, 248] width 323 height 48
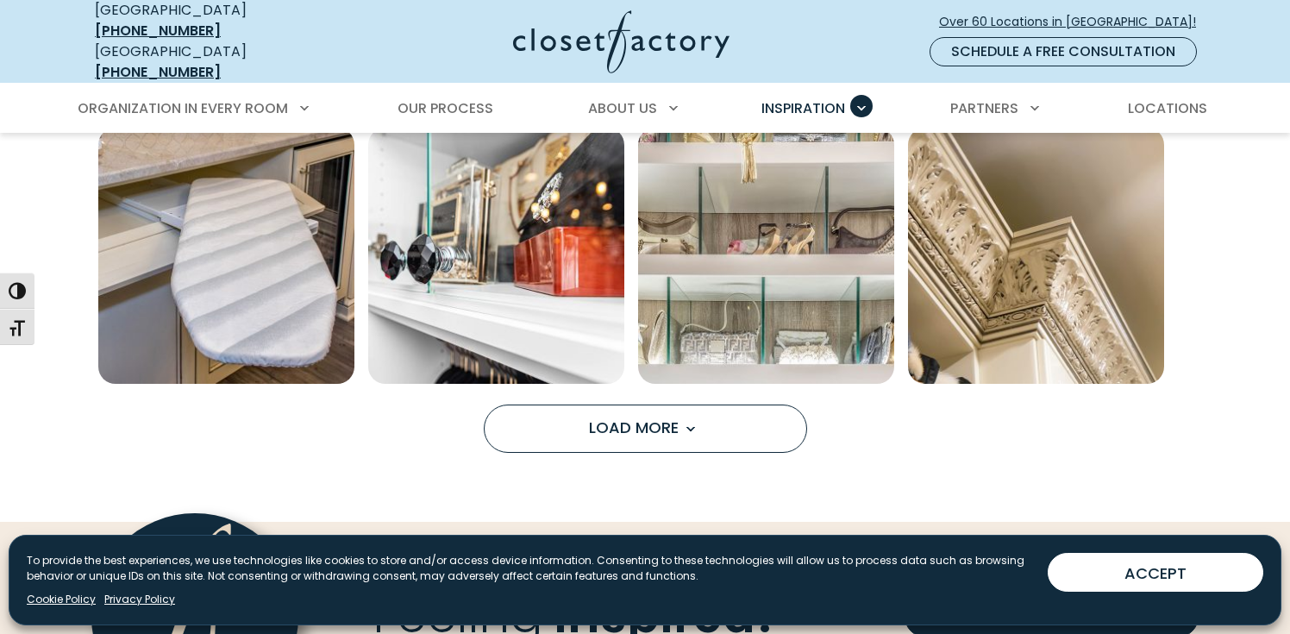
scroll to position [5793, 0]
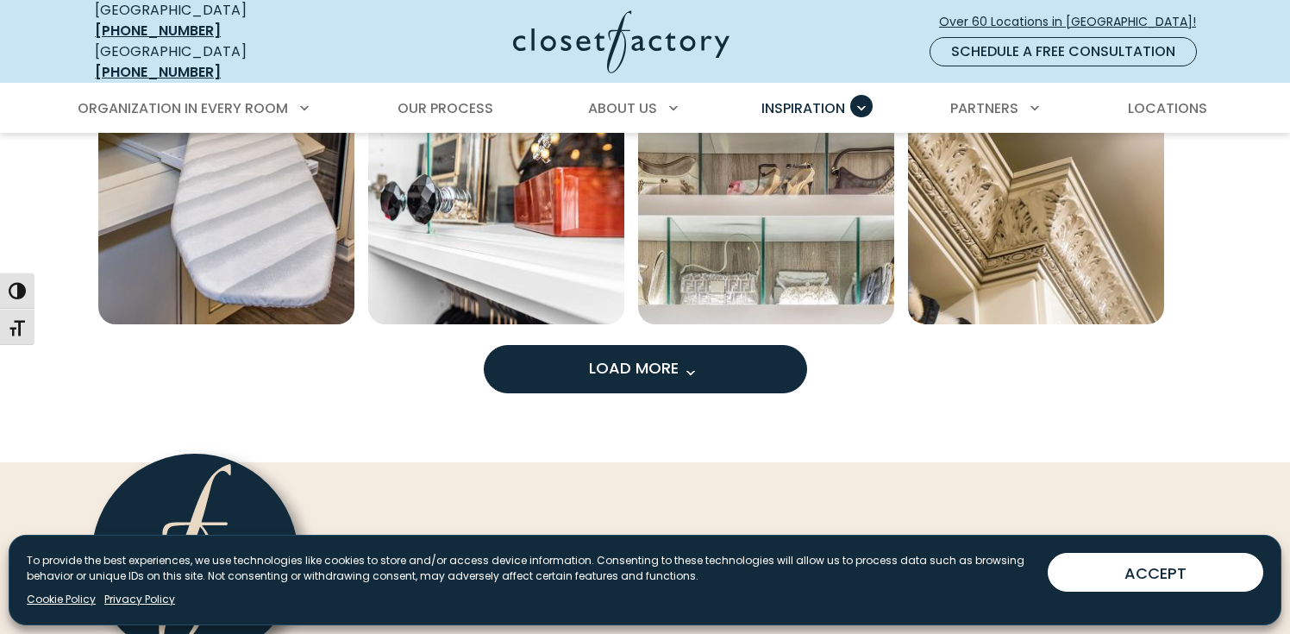
click at [661, 359] on span "Load More" at bounding box center [645, 368] width 112 height 22
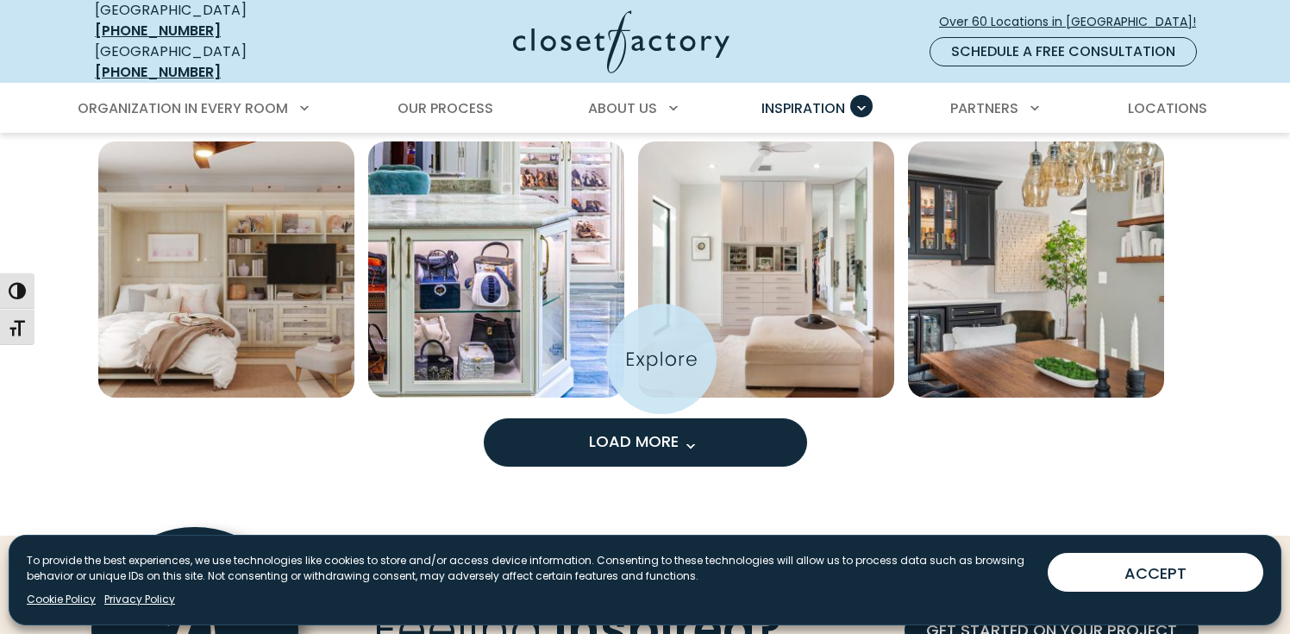
scroll to position [6808, 0]
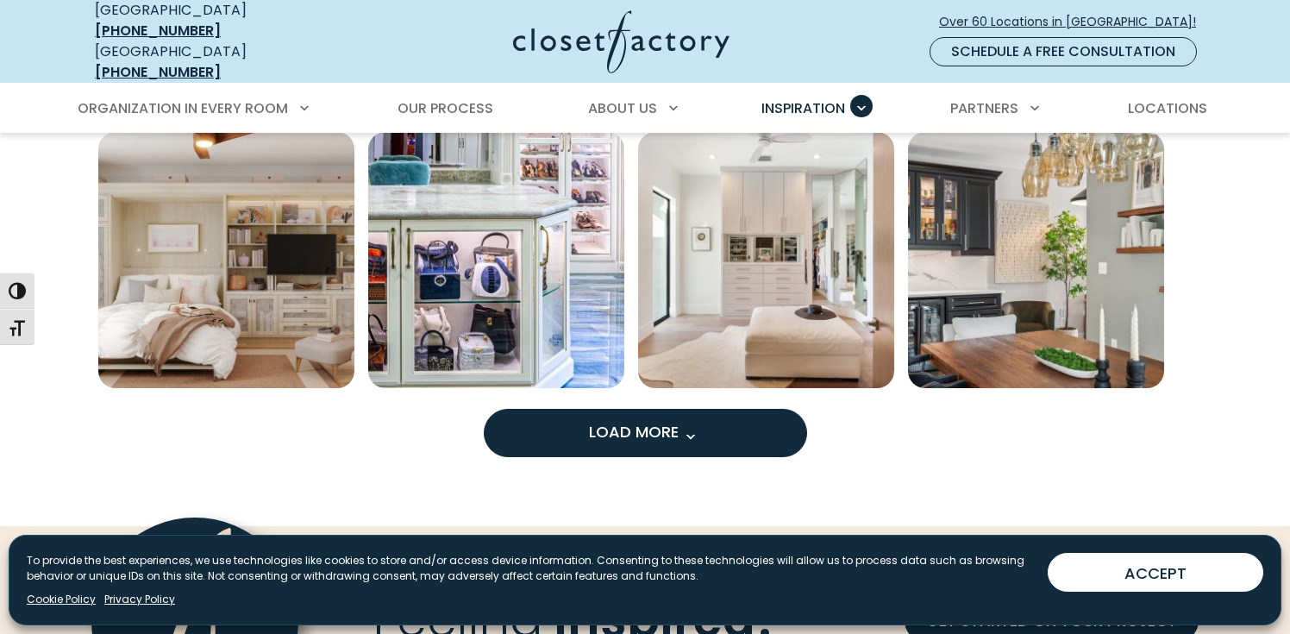
click at [668, 427] on span "Load More" at bounding box center [645, 432] width 112 height 22
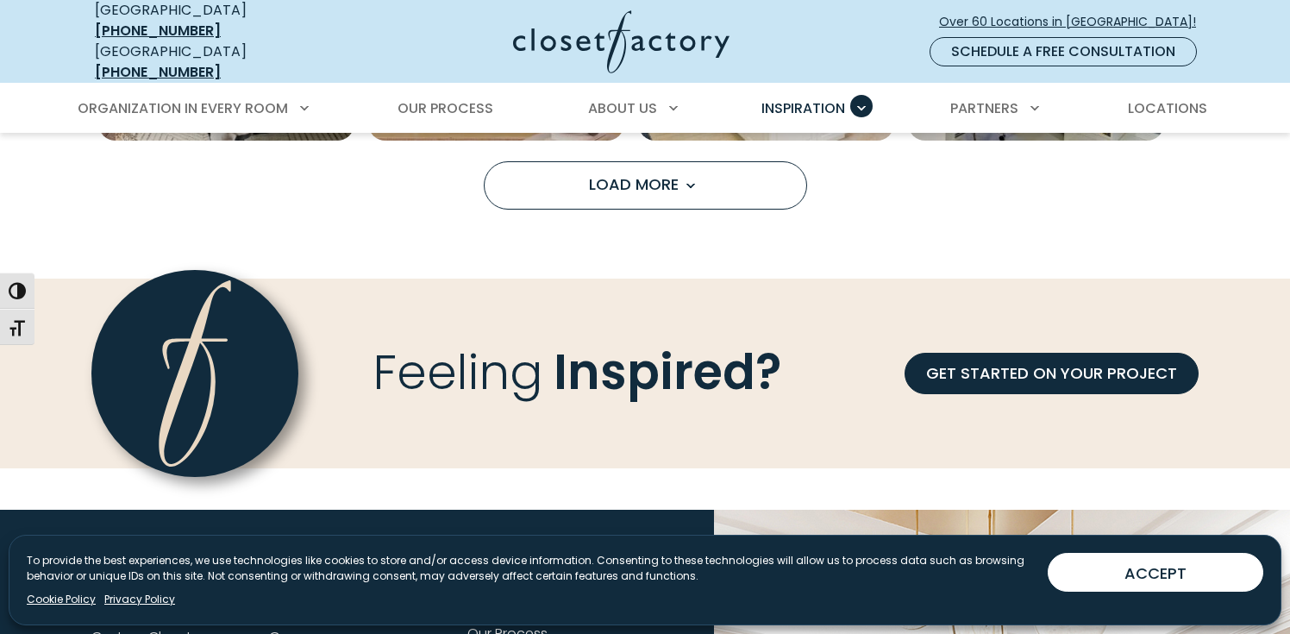
scroll to position [8137, 0]
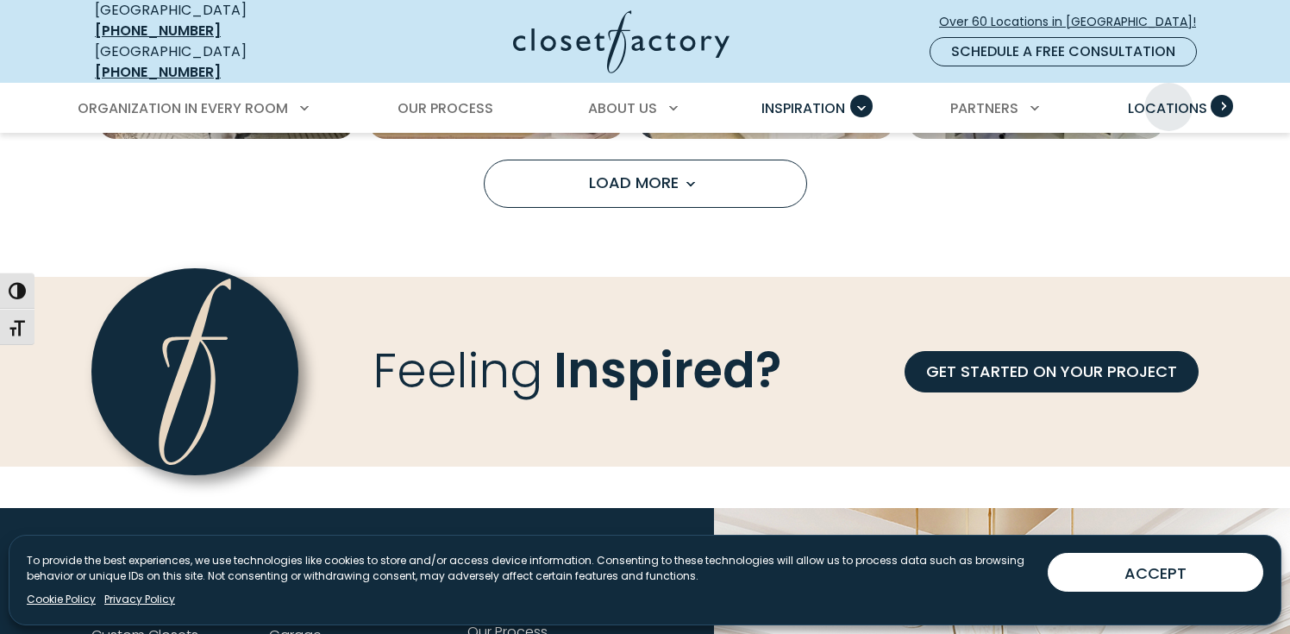
click at [1169, 98] on span "Locations" at bounding box center [1167, 108] width 79 height 20
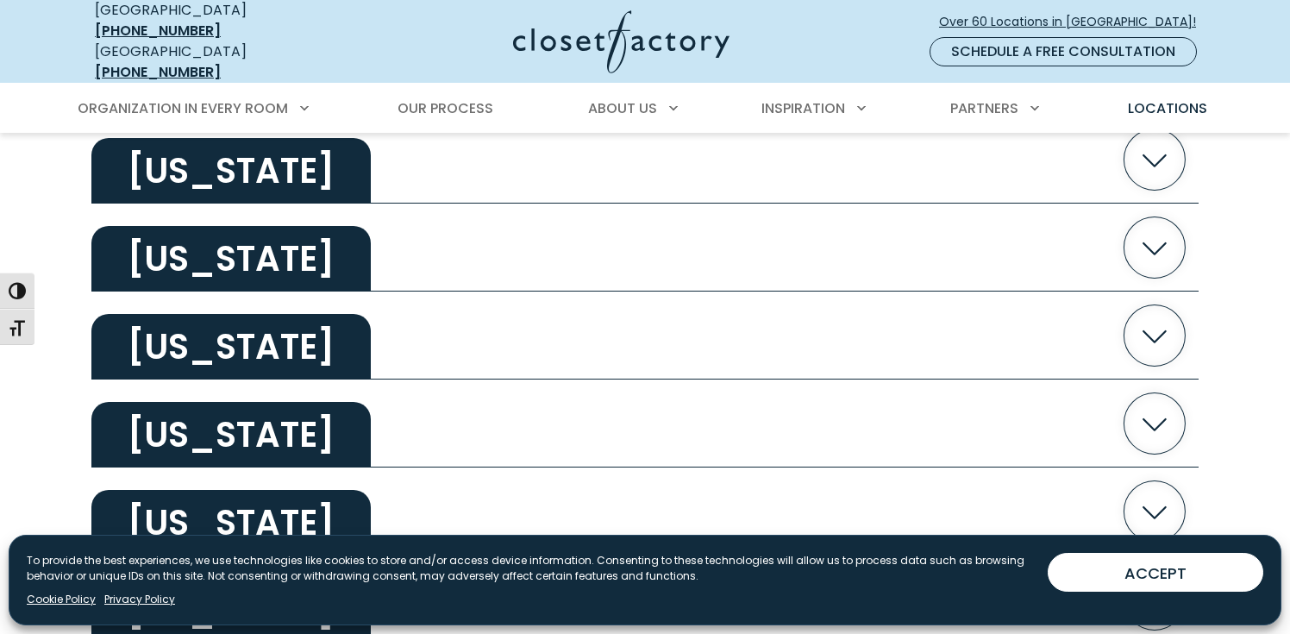
scroll to position [787, 0]
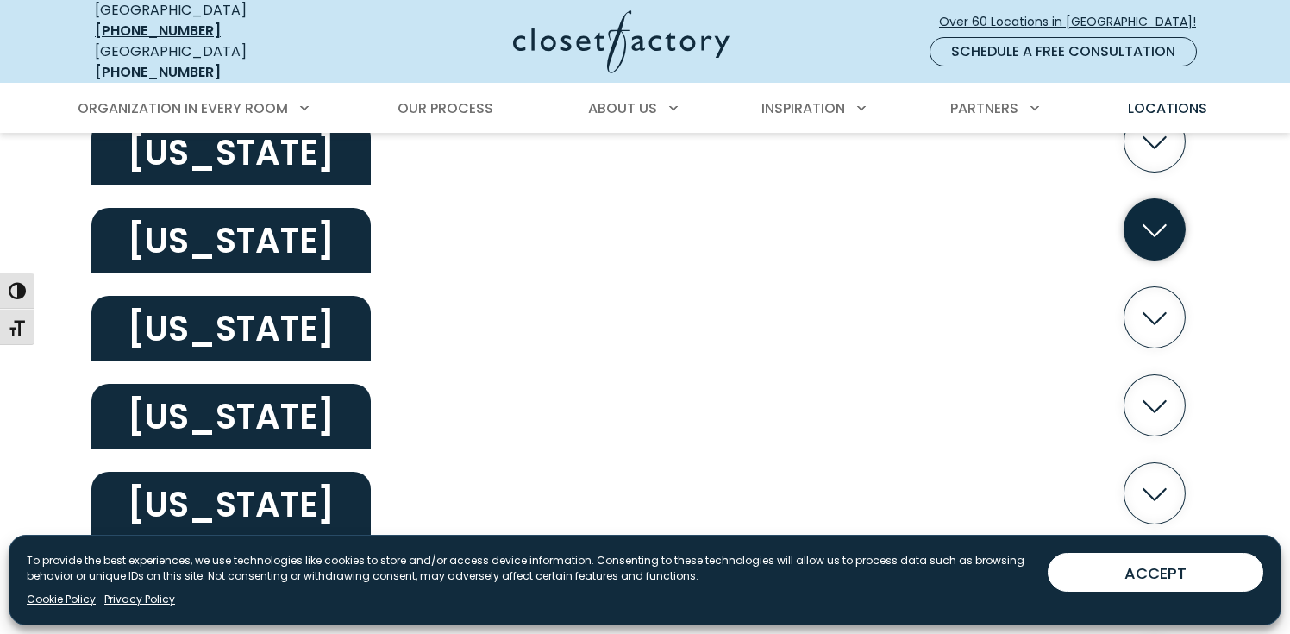
click at [252, 234] on h2 "[US_STATE]" at bounding box center [230, 241] width 279 height 66
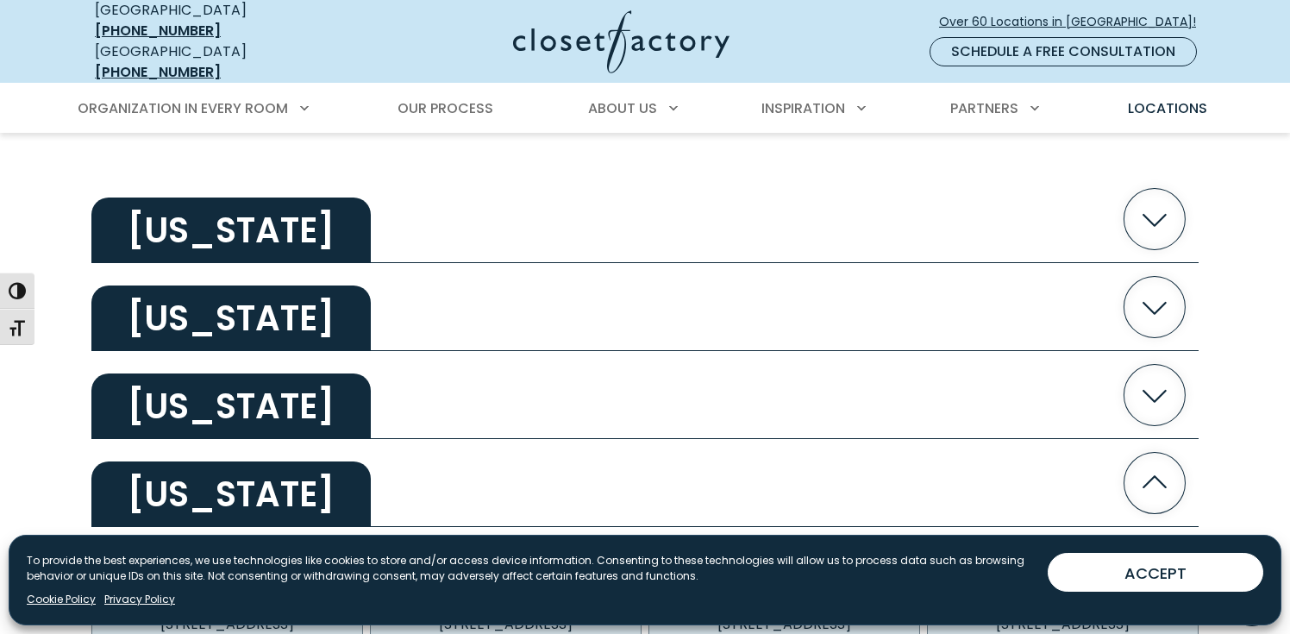
scroll to position [500, 0]
